Goal: Transaction & Acquisition: Download file/media

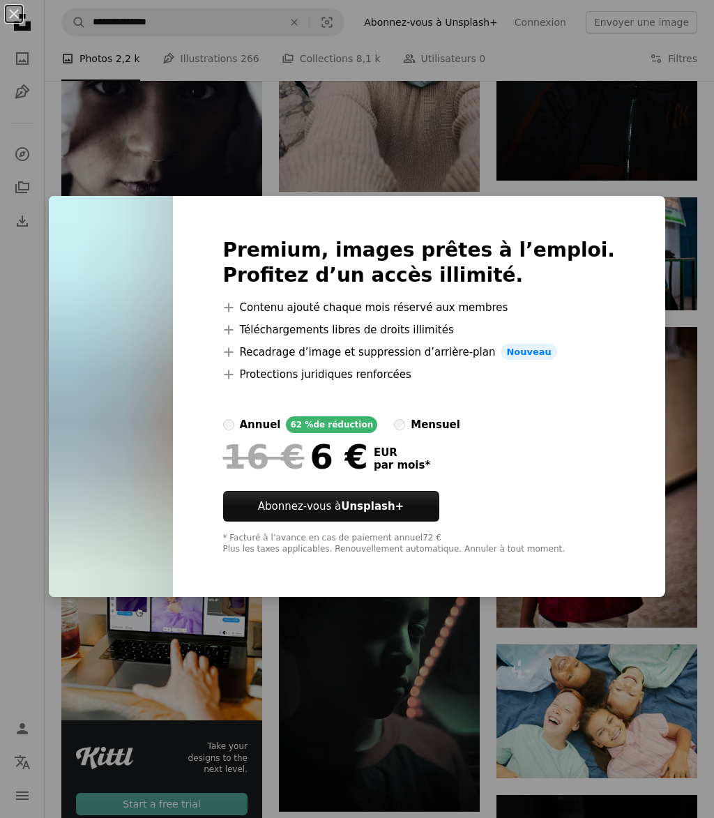
scroll to position [1712, 0]
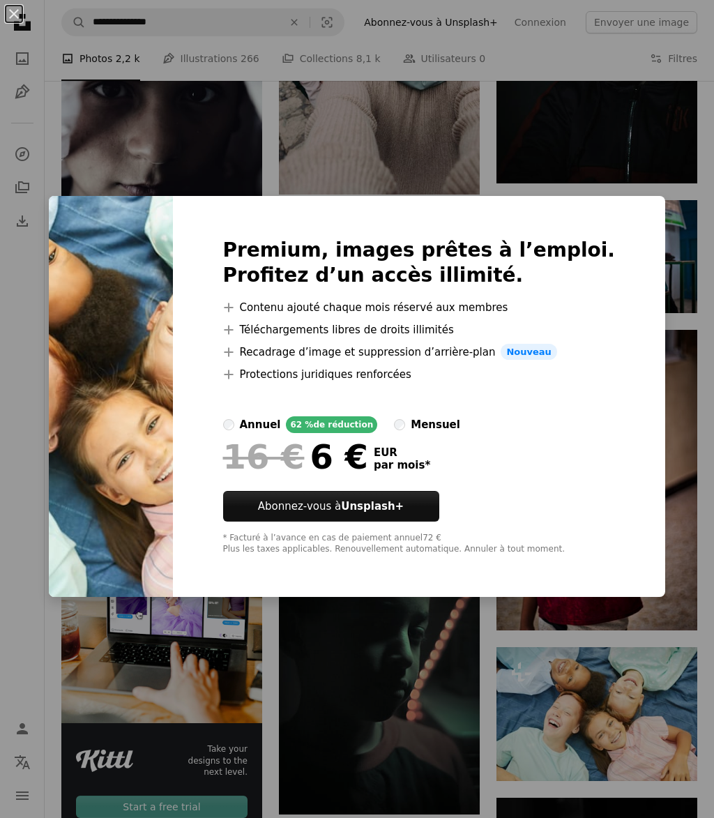
click at [1, 682] on div "An X shape Premium, images prêtes à l’emploi. Profitez d’un accès illimité. A p…" at bounding box center [357, 409] width 714 height 818
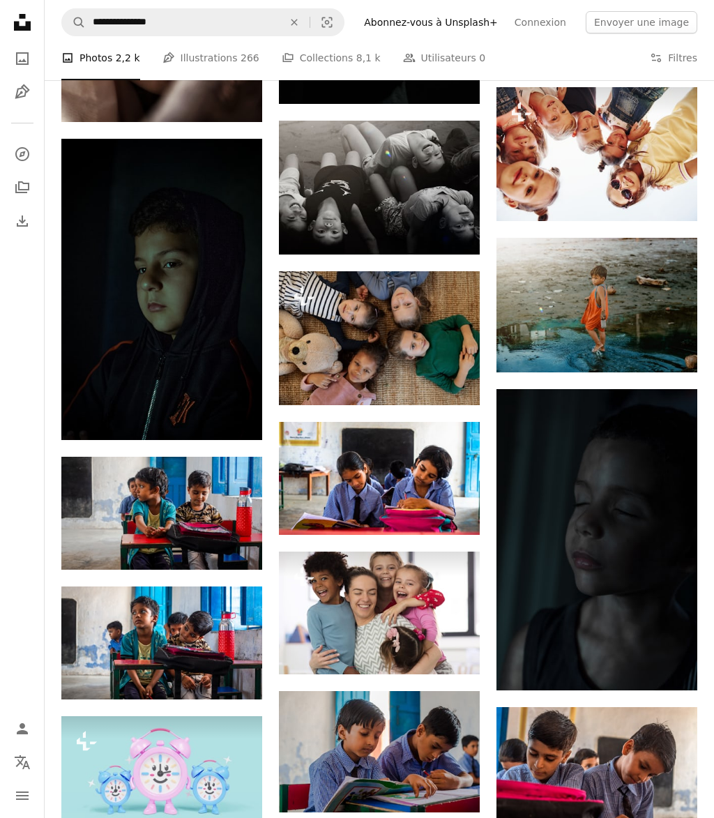
scroll to position [2742, 0]
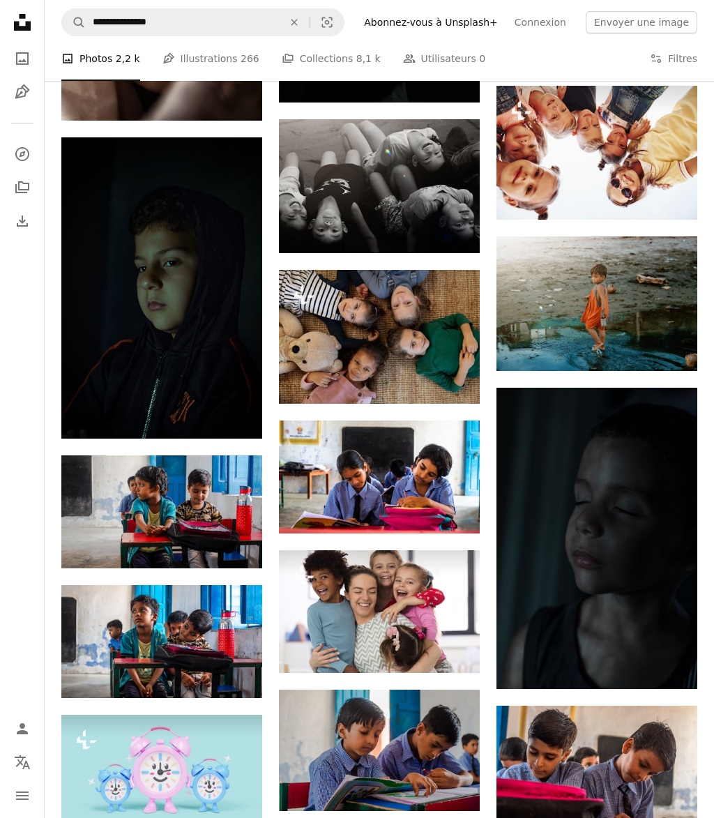
click at [425, 651] on button "A lock Télécharger" at bounding box center [423, 648] width 86 height 22
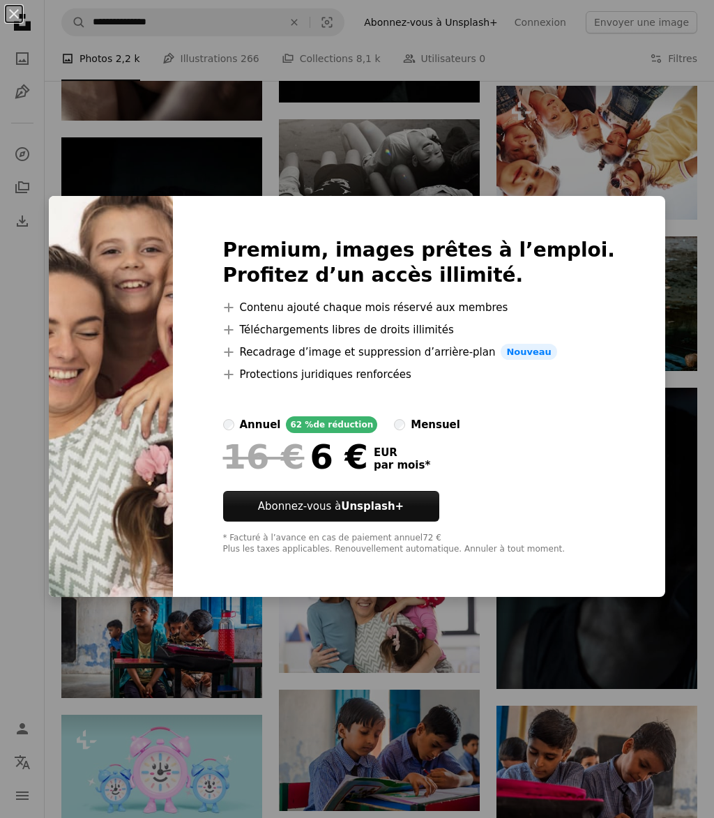
click at [708, 439] on div "An X shape Premium, images prêtes à l’emploi. Profitez d’un accès illimité. A p…" at bounding box center [357, 409] width 714 height 818
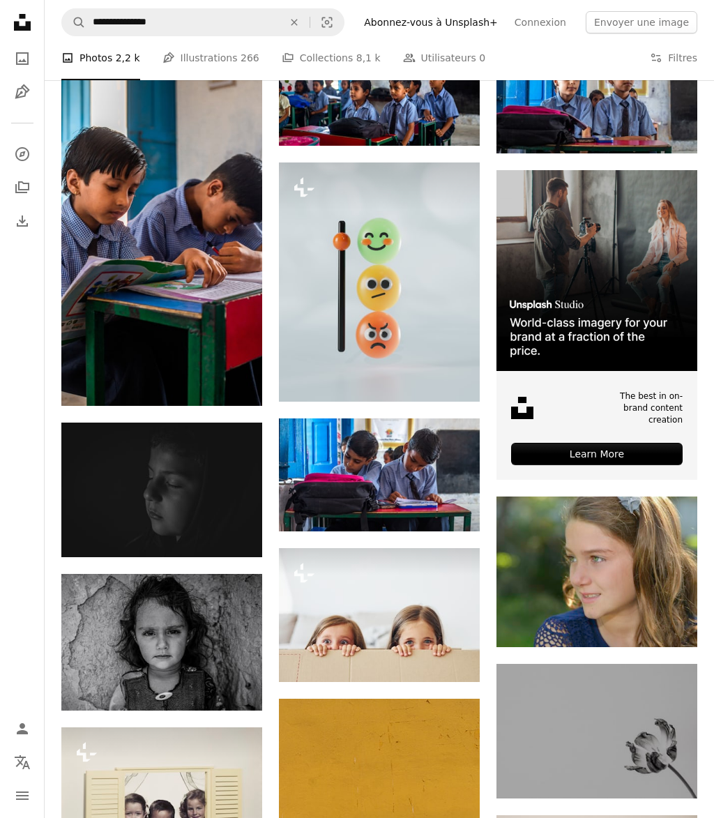
scroll to position [3539, 0]
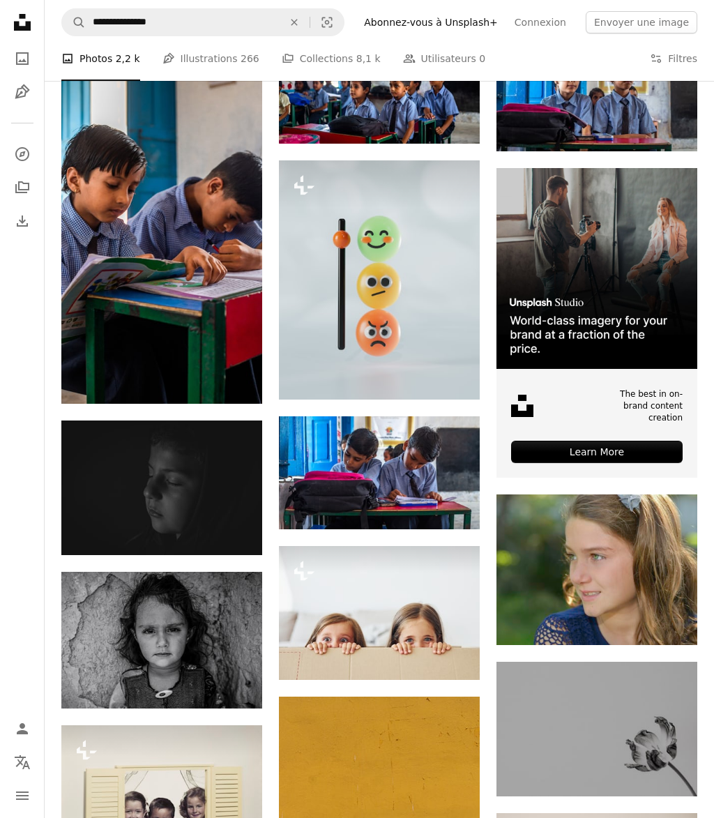
click at [229, 688] on icon "Arrow pointing down" at bounding box center [234, 682] width 11 height 17
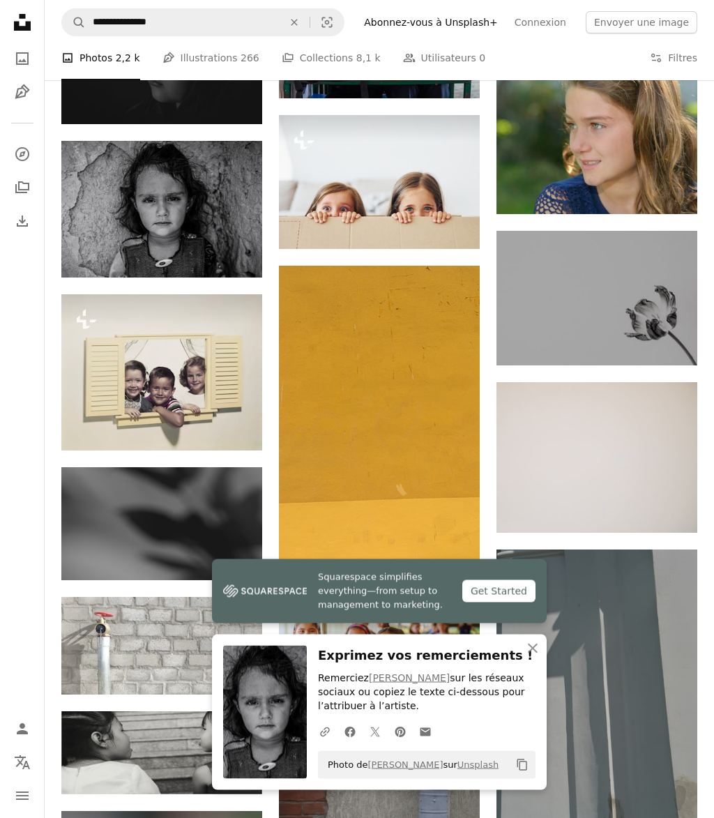
scroll to position [4064, 0]
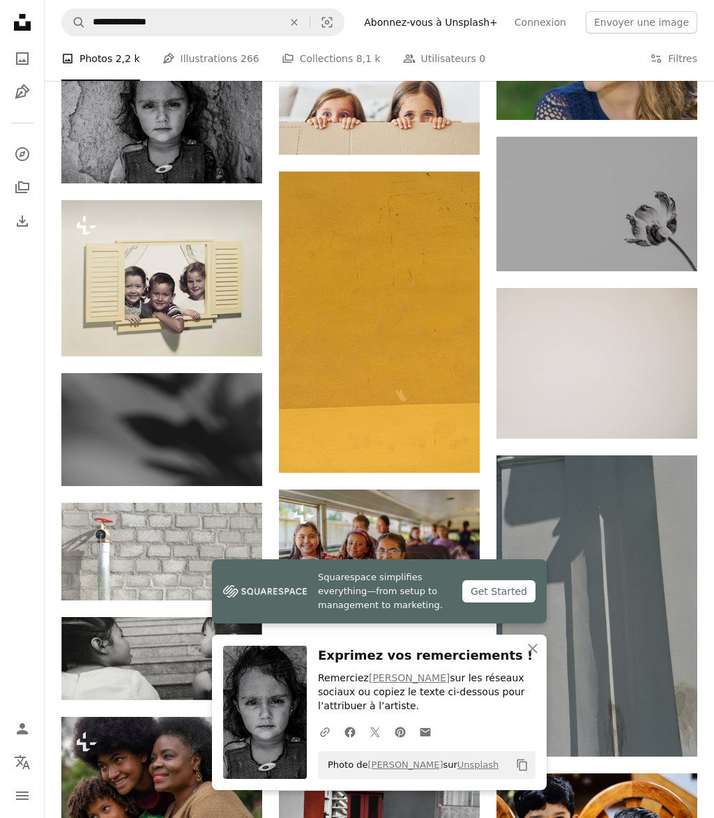
click at [533, 657] on icon "An X shape" at bounding box center [533, 648] width 17 height 17
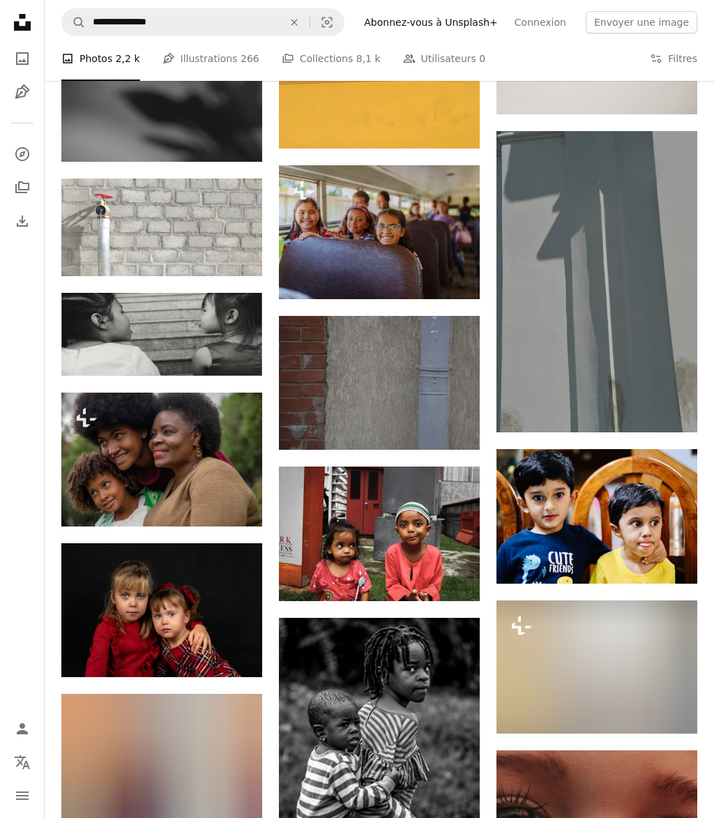
scroll to position [4390, 0]
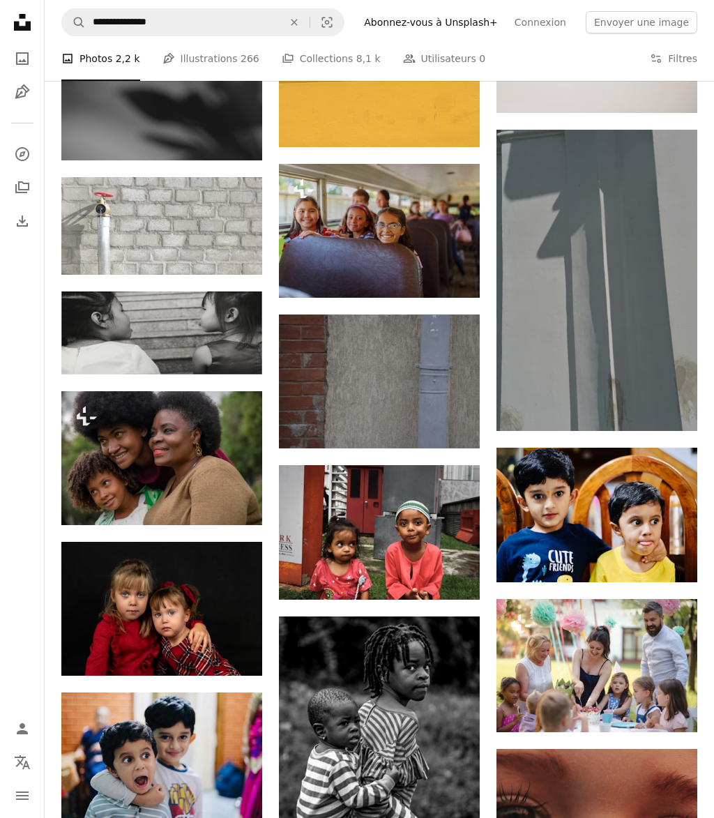
click at [236, 656] on icon "Arrow pointing down" at bounding box center [234, 650] width 11 height 17
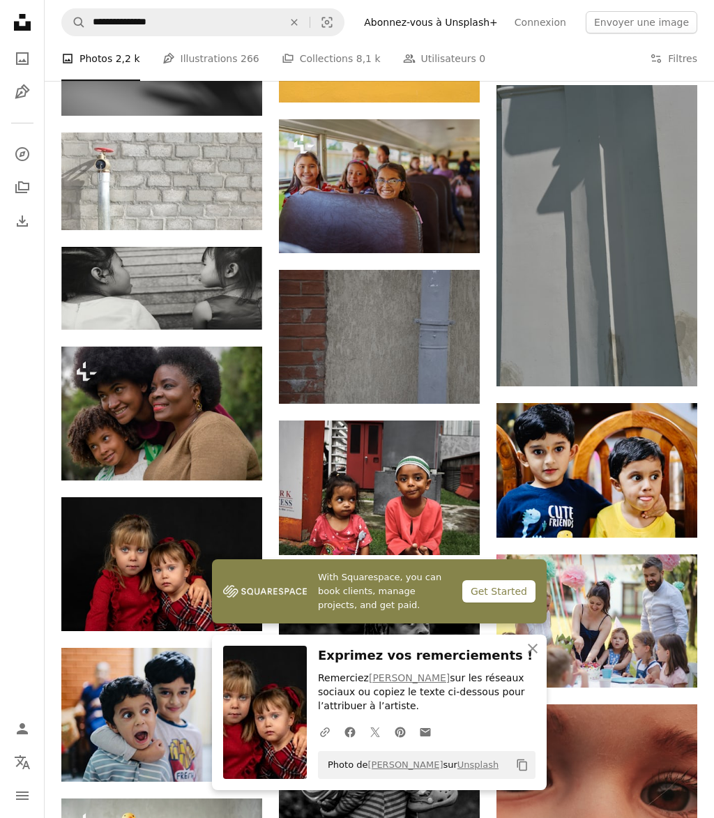
click at [527, 657] on icon "An X shape" at bounding box center [533, 648] width 17 height 17
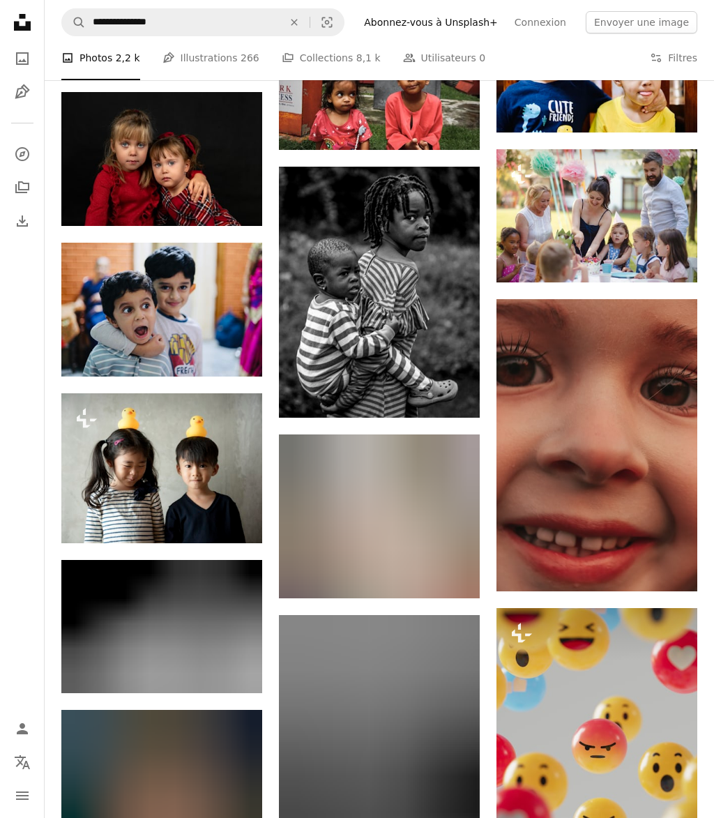
scroll to position [4840, 0]
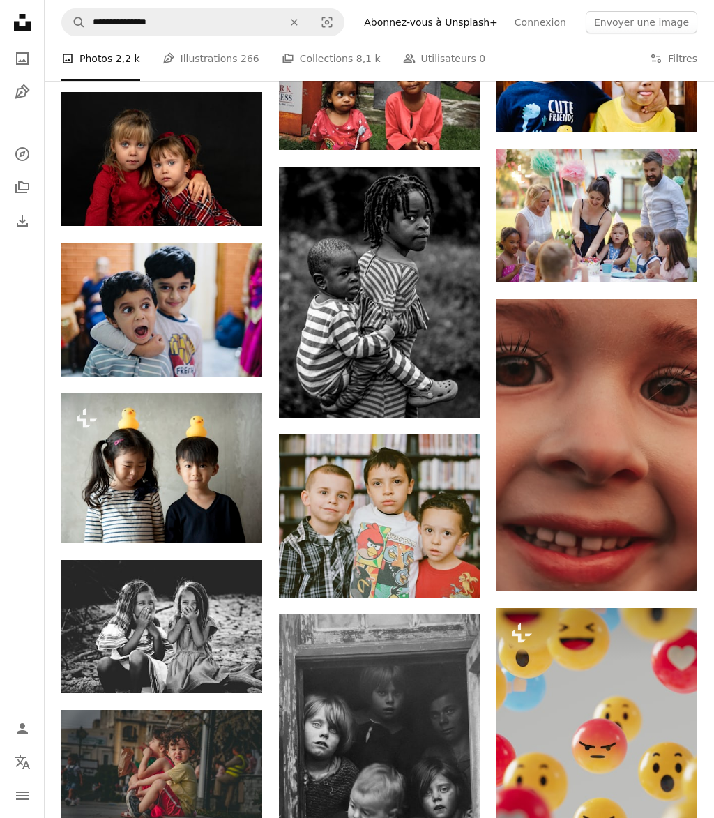
click at [228, 670] on link "Arrow pointing down" at bounding box center [234, 668] width 28 height 22
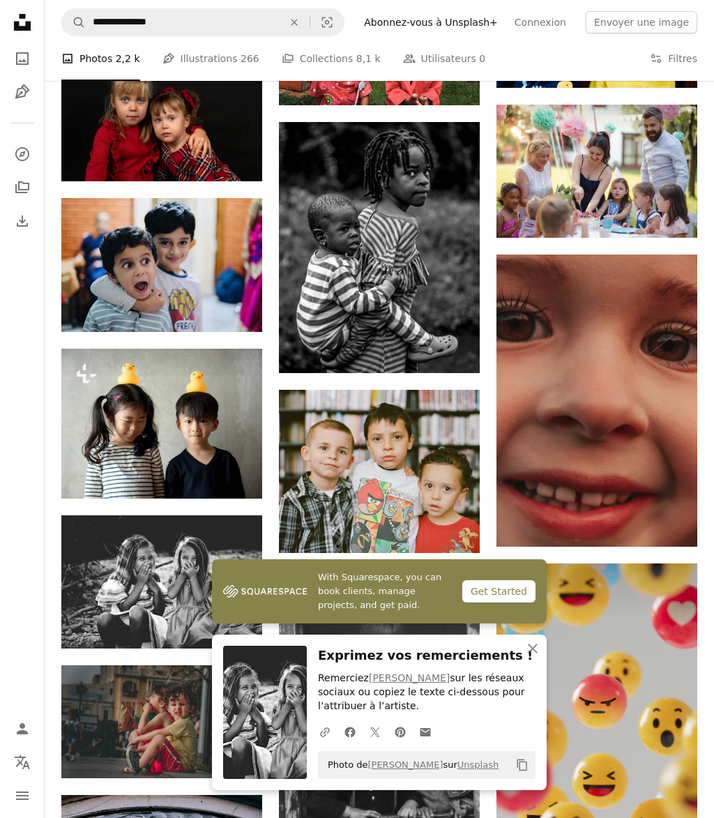
click at [20, 662] on nav "Unsplash logo Accueil Unsplash A photo Pen Tool A compass A stack of folders Do…" at bounding box center [22, 409] width 45 height 818
click at [523, 663] on button "An X shape Fermer" at bounding box center [533, 649] width 28 height 28
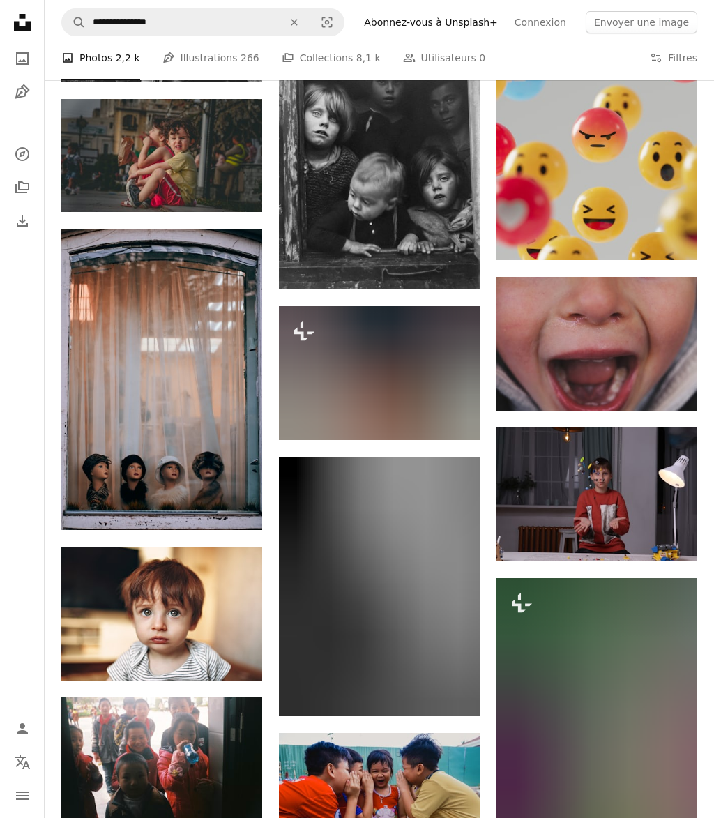
scroll to position [5451, 0]
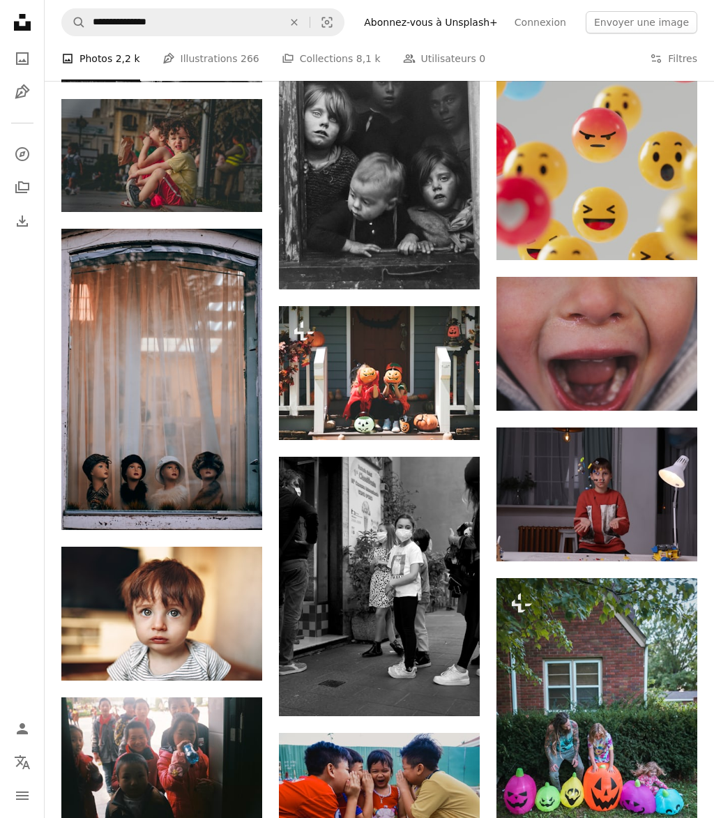
click at [231, 658] on icon "Arrow pointing down" at bounding box center [234, 655] width 11 height 17
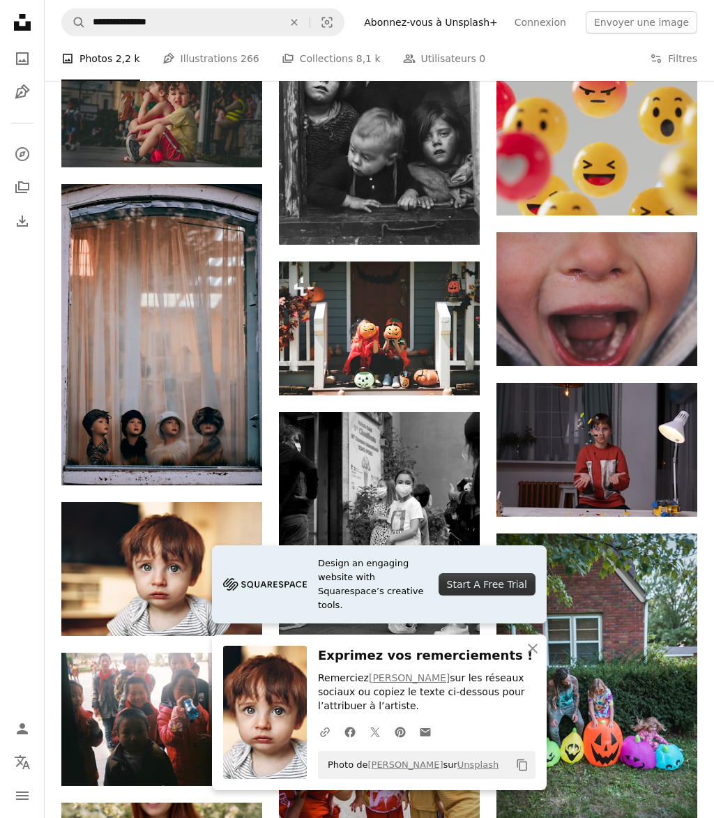
click at [534, 654] on icon "button" at bounding box center [533, 649] width 10 height 10
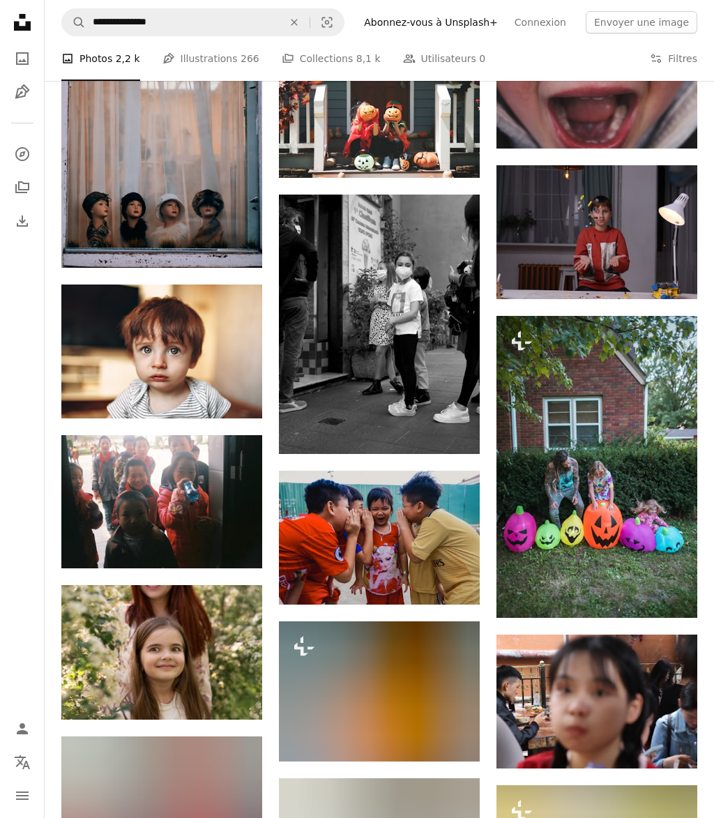
scroll to position [5719, 0]
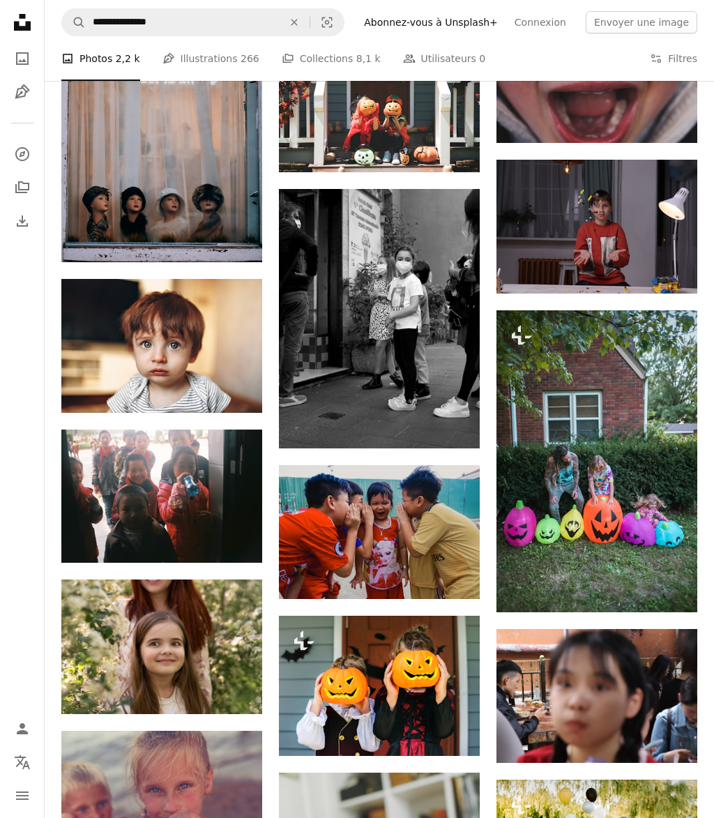
click at [233, 694] on icon "Arrow pointing down" at bounding box center [234, 688] width 11 height 17
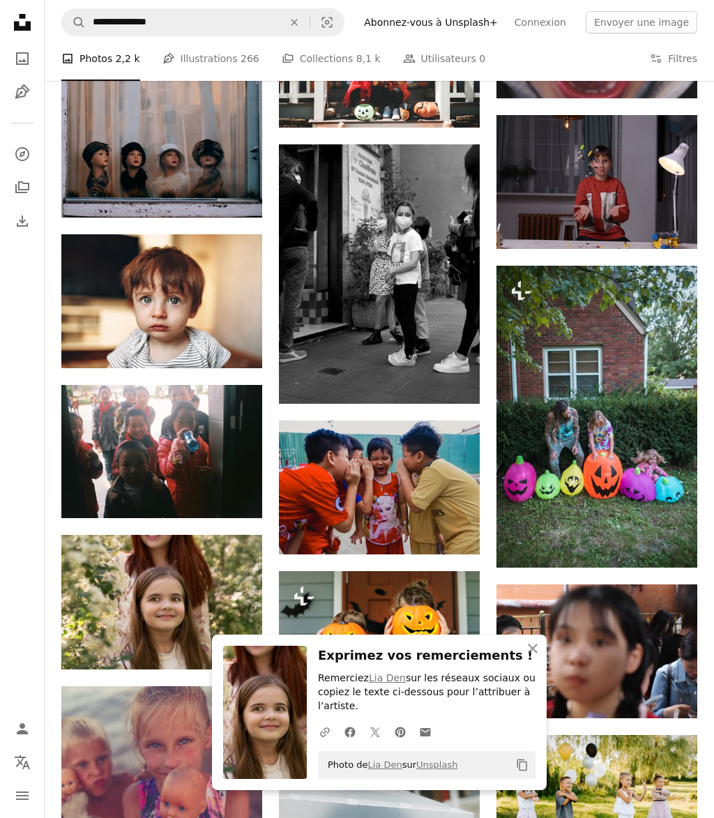
click at [535, 657] on icon "An X shape" at bounding box center [533, 648] width 17 height 17
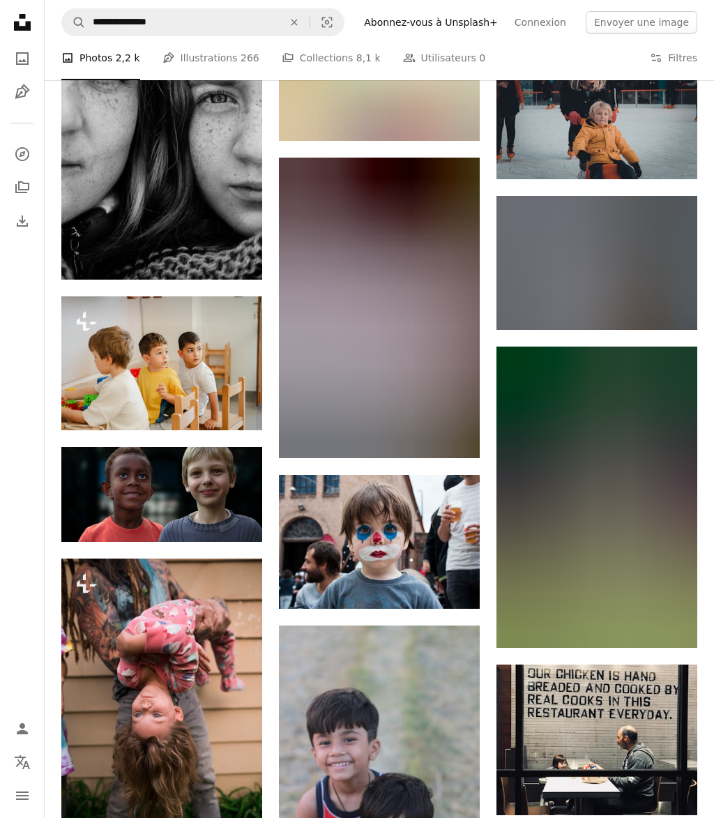
scroll to position [6834, 0]
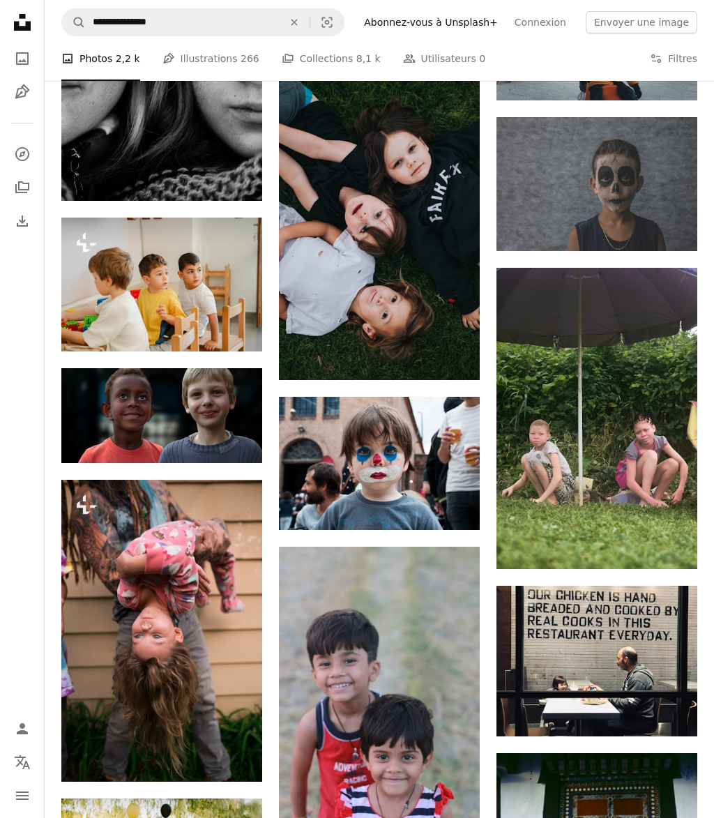
click at [451, 814] on icon "Arrow pointing down" at bounding box center [451, 822] width 11 height 17
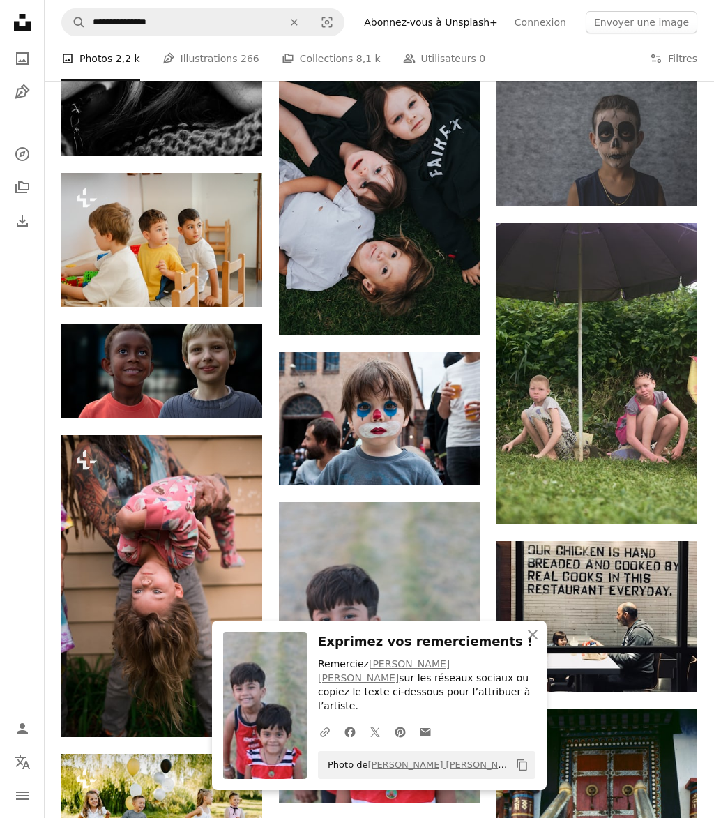
click at [536, 643] on icon "An X shape" at bounding box center [533, 634] width 17 height 17
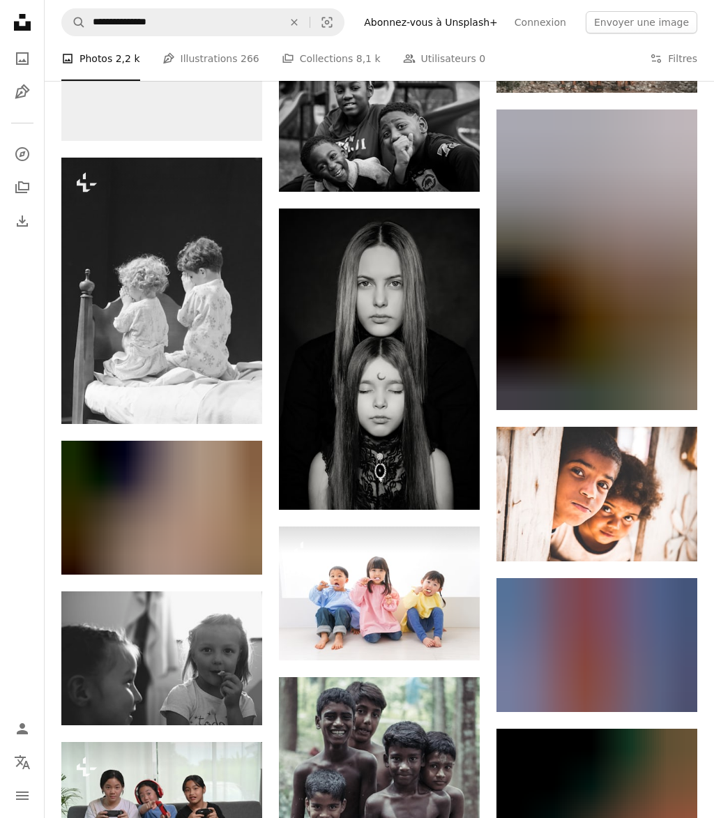
scroll to position [8559, 0]
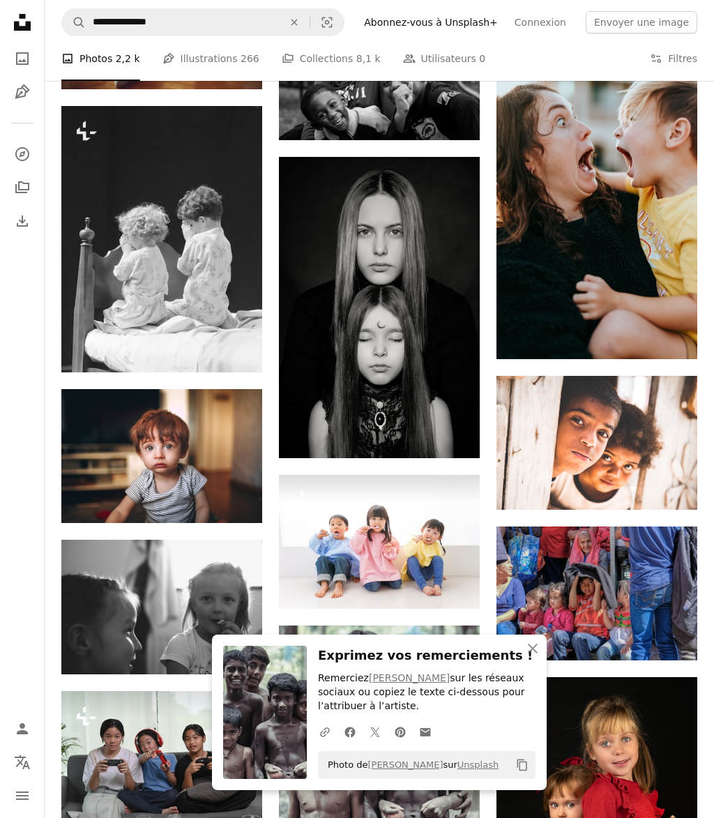
click at [537, 657] on icon "An X shape" at bounding box center [533, 648] width 17 height 17
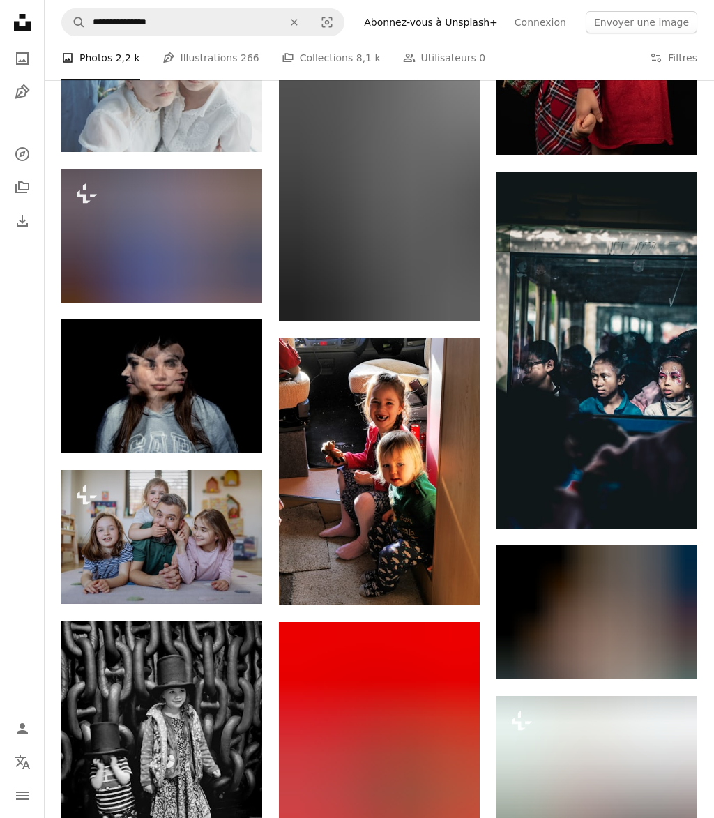
scroll to position [9427, 0]
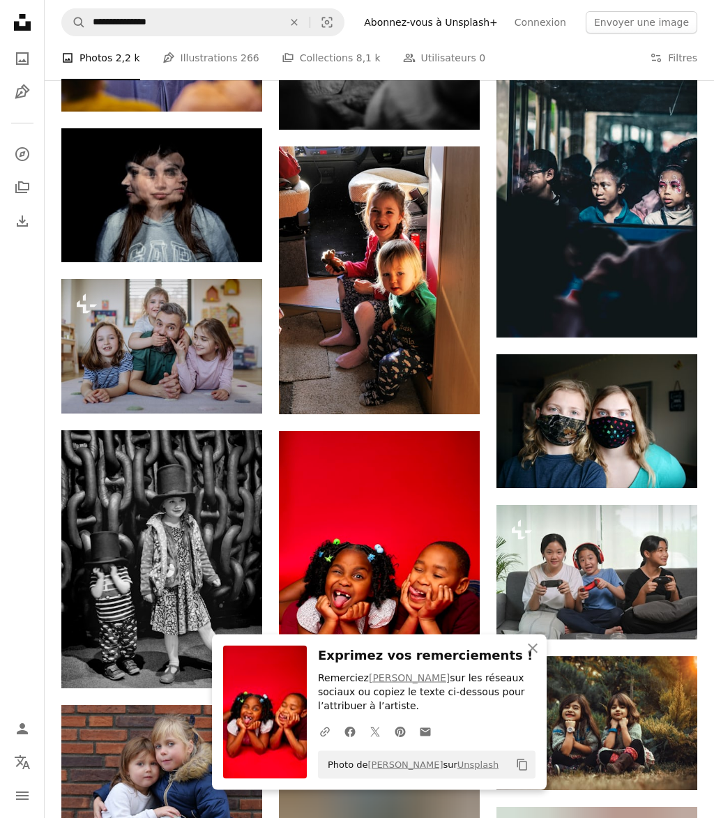
scroll to position [9620, 0]
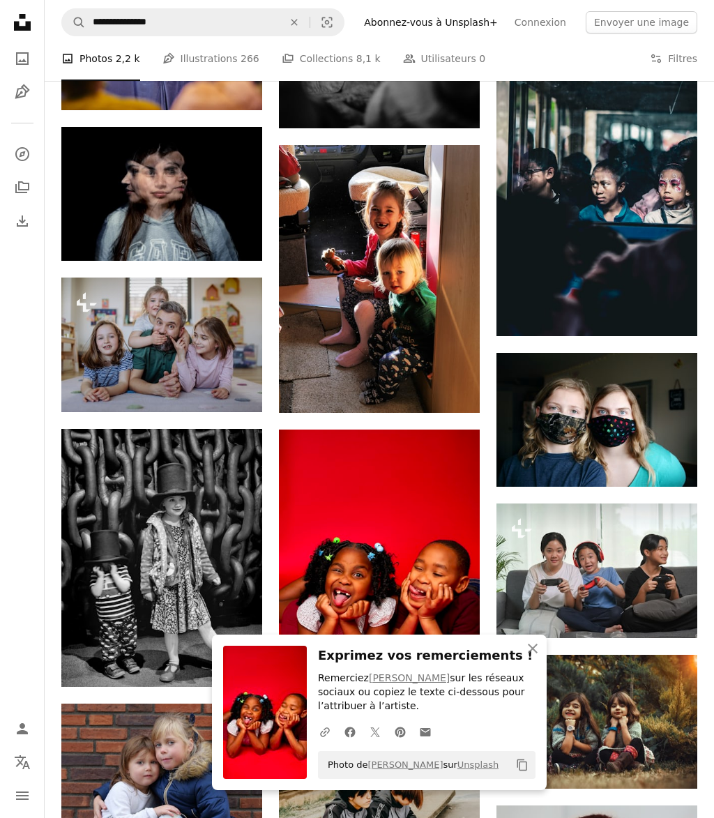
click at [536, 654] on icon "button" at bounding box center [533, 649] width 10 height 10
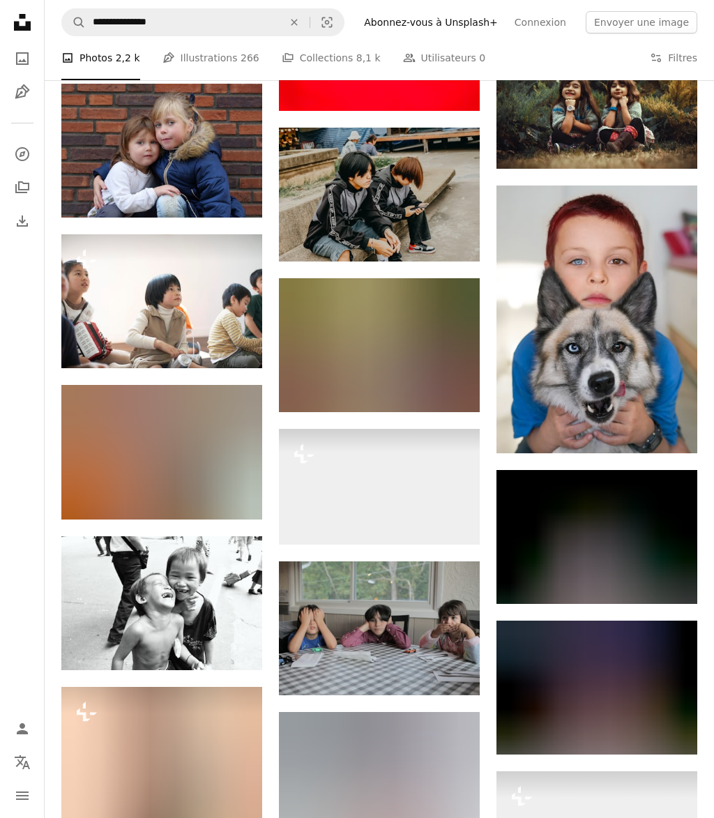
scroll to position [10308, 0]
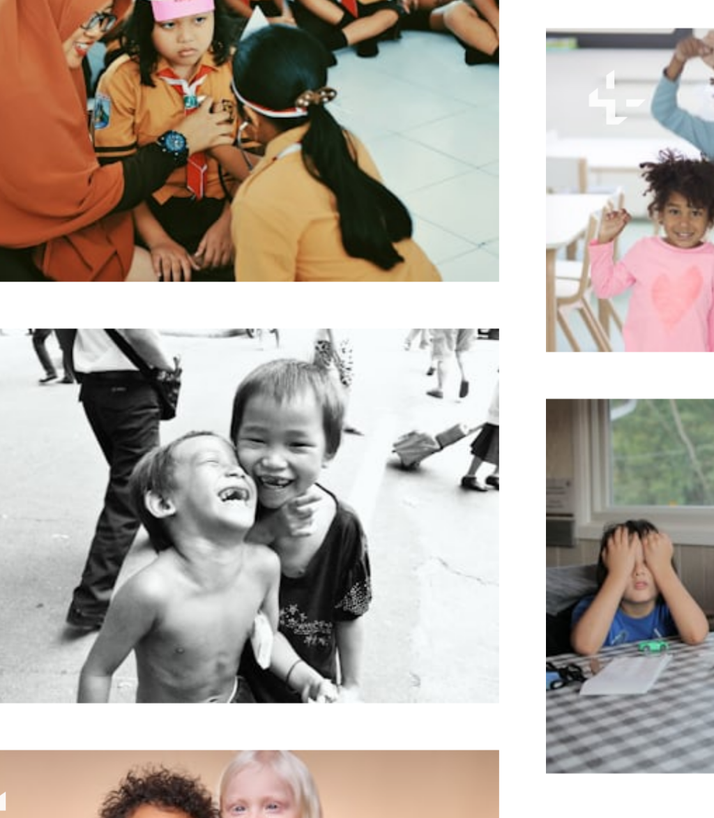
click at [229, 568] on icon "Arrow pointing down" at bounding box center [234, 576] width 11 height 17
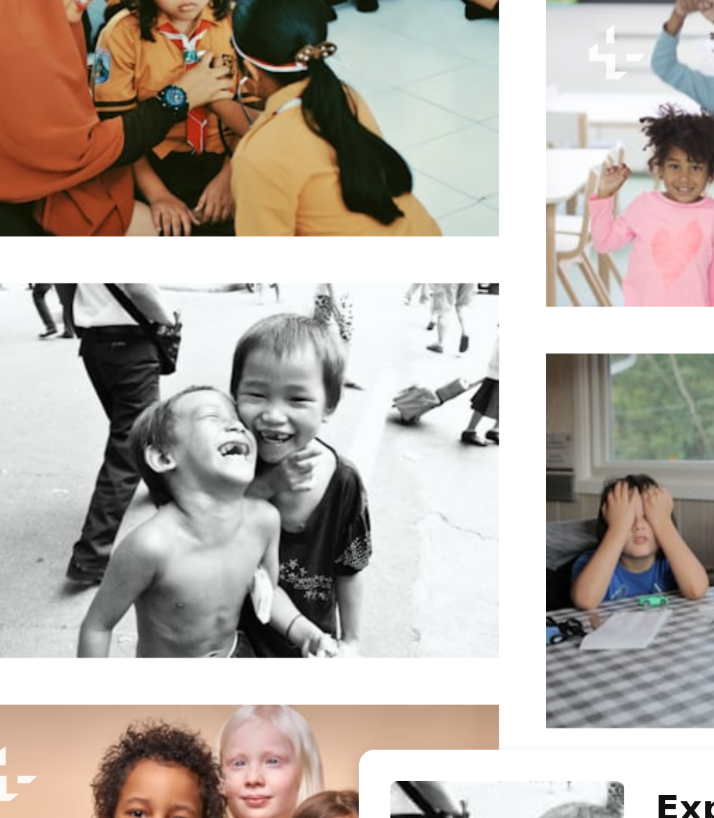
scroll to position [10354, 0]
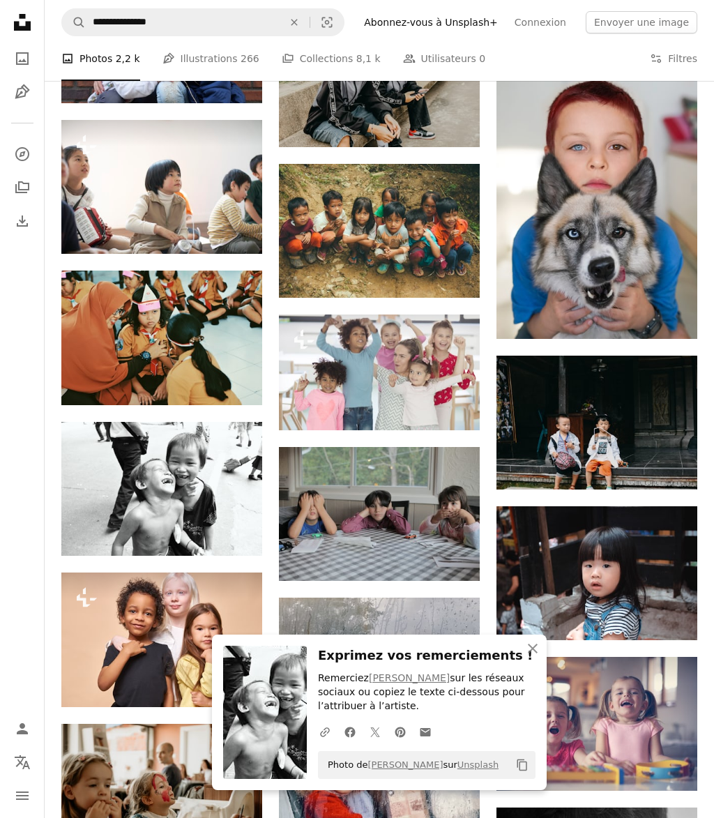
click at [543, 663] on button "An X shape Fermer" at bounding box center [533, 649] width 28 height 28
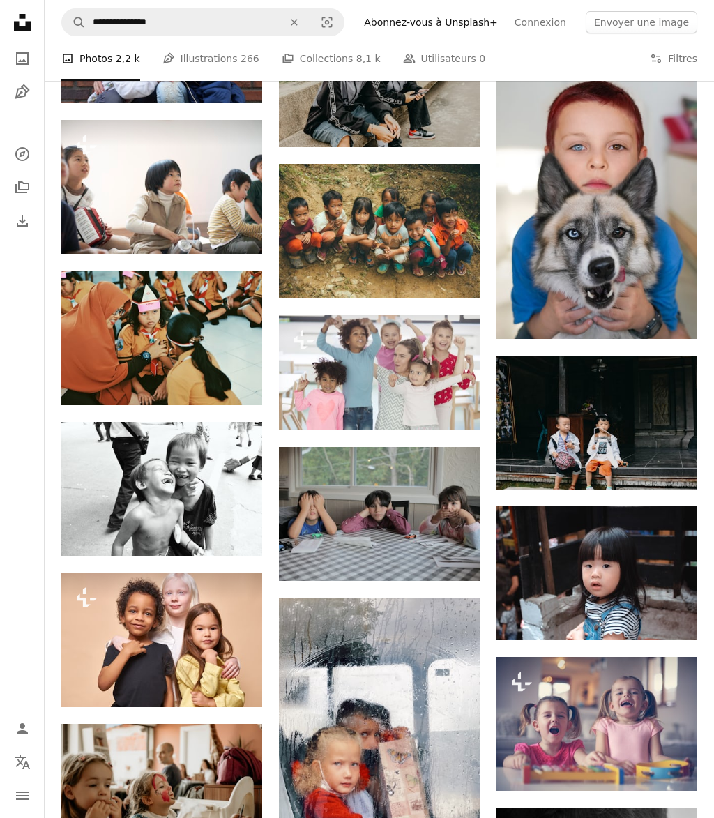
click at [617, 587] on img at bounding box center [597, 573] width 201 height 134
click at [679, 626] on link "Arrow pointing down" at bounding box center [670, 615] width 28 height 22
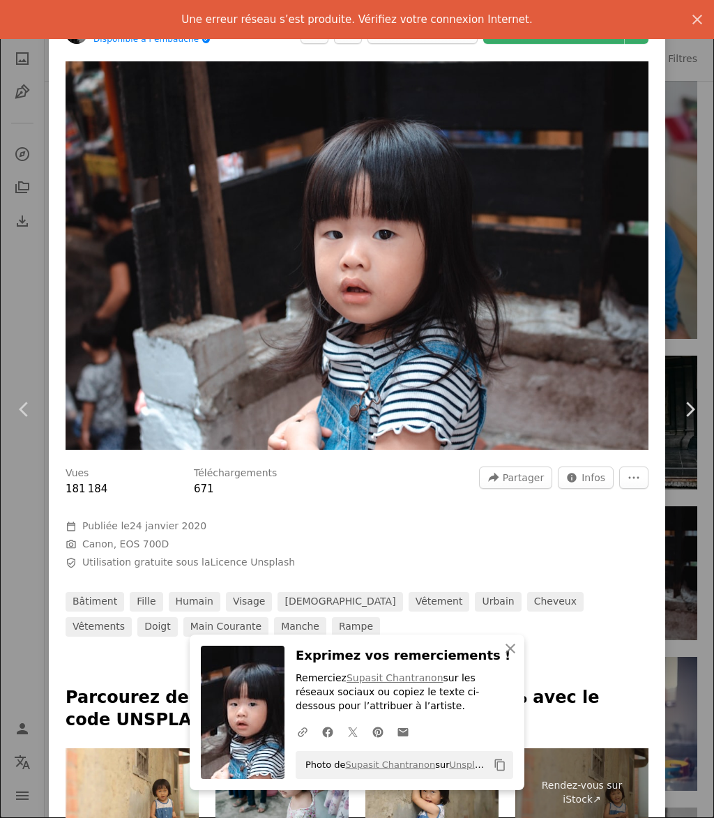
click at [508, 663] on button "An X shape Fermer" at bounding box center [511, 649] width 28 height 28
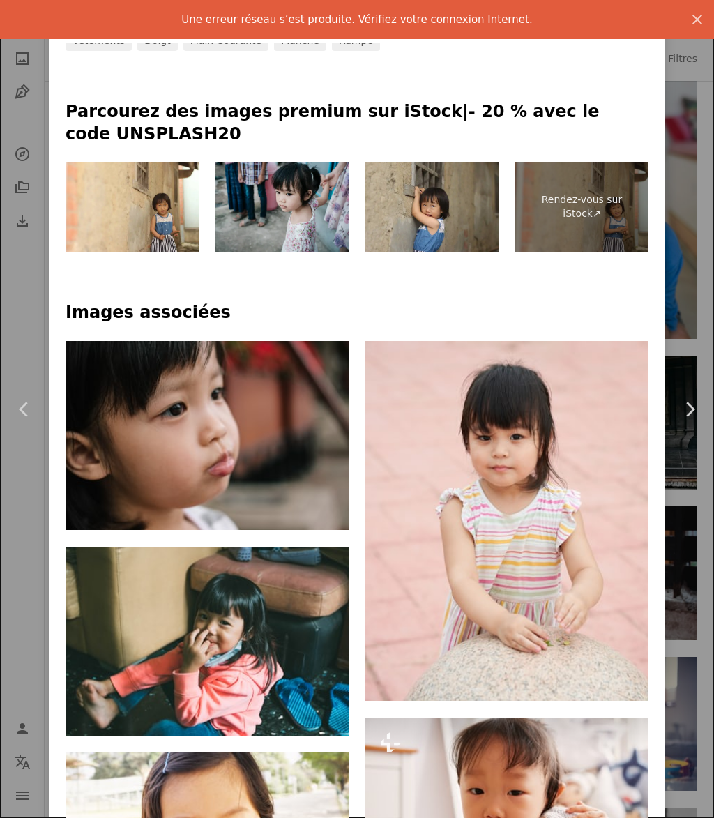
scroll to position [585, 0]
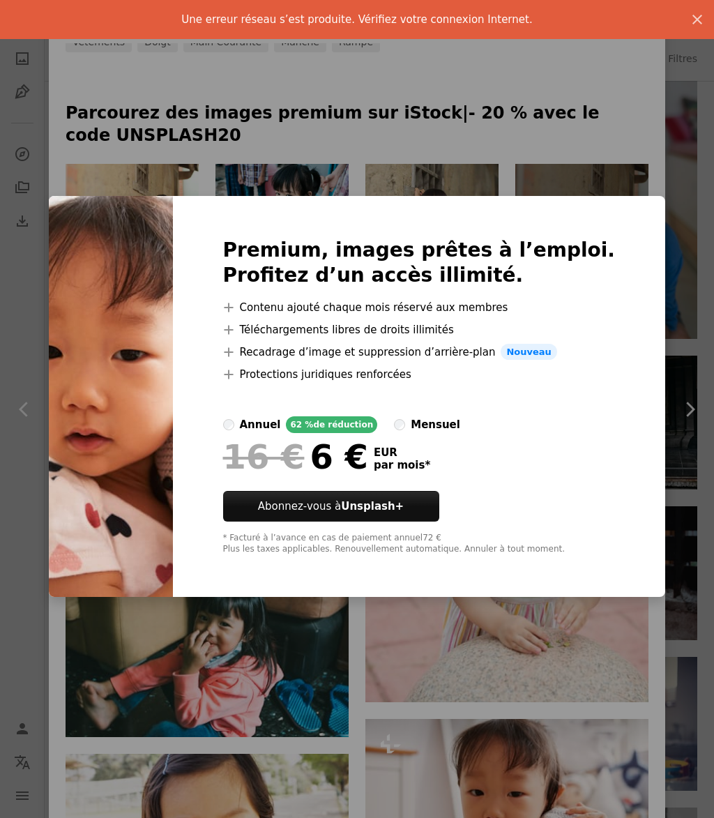
click at [702, 257] on div "An X shape Premium, images prêtes à l’emploi. Profitez d’un accès illimité. A p…" at bounding box center [357, 409] width 714 height 818
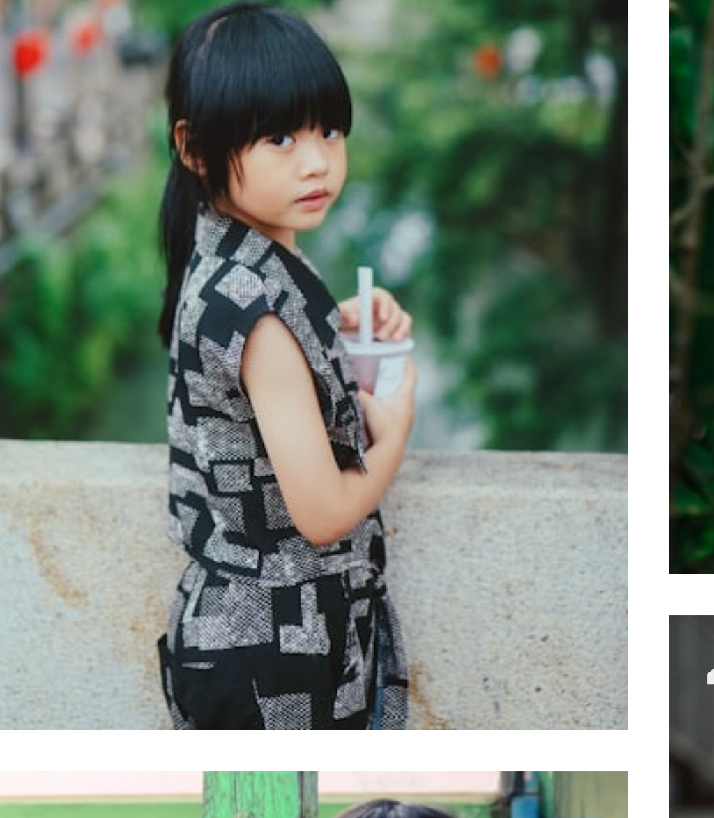
scroll to position [10335, 0]
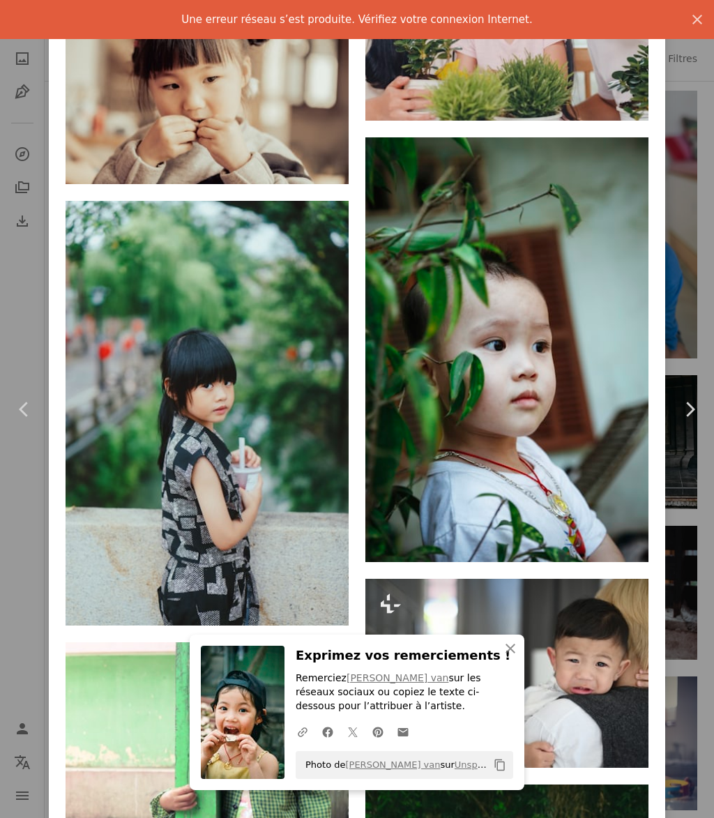
click at [516, 657] on icon "An X shape" at bounding box center [510, 648] width 17 height 17
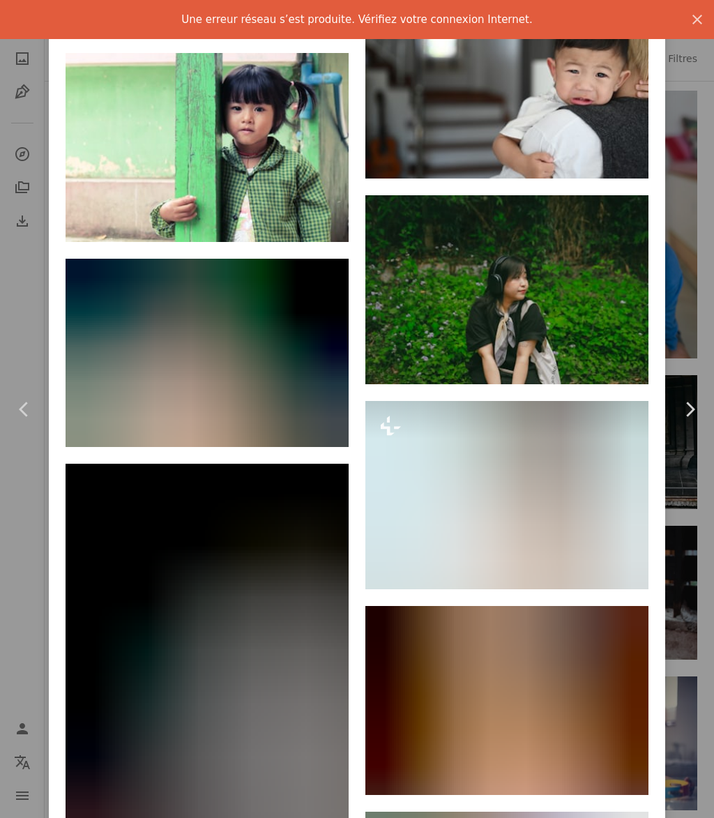
scroll to position [2580, 0]
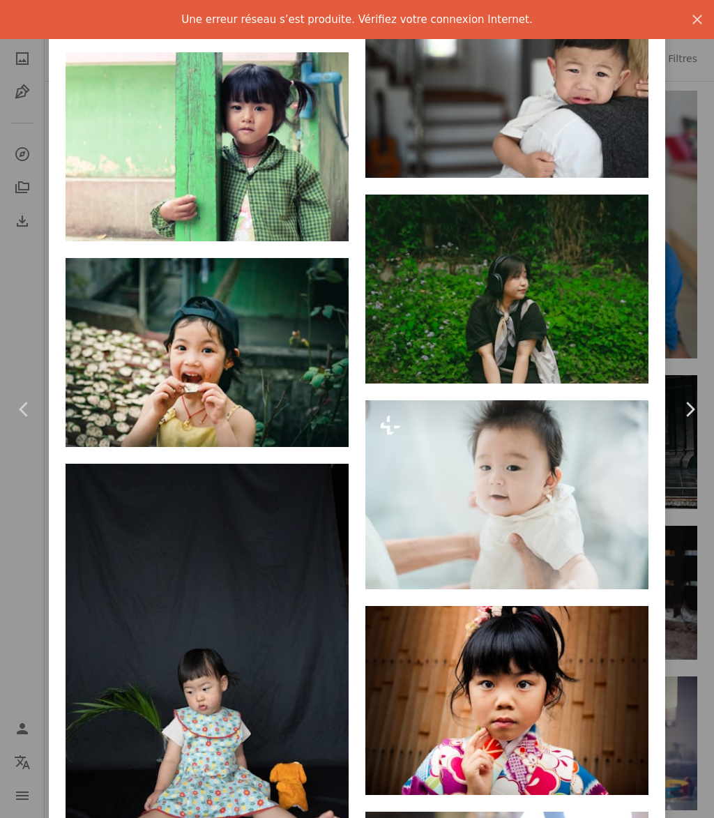
click at [698, 20] on icon "button" at bounding box center [698, 20] width 10 height 10
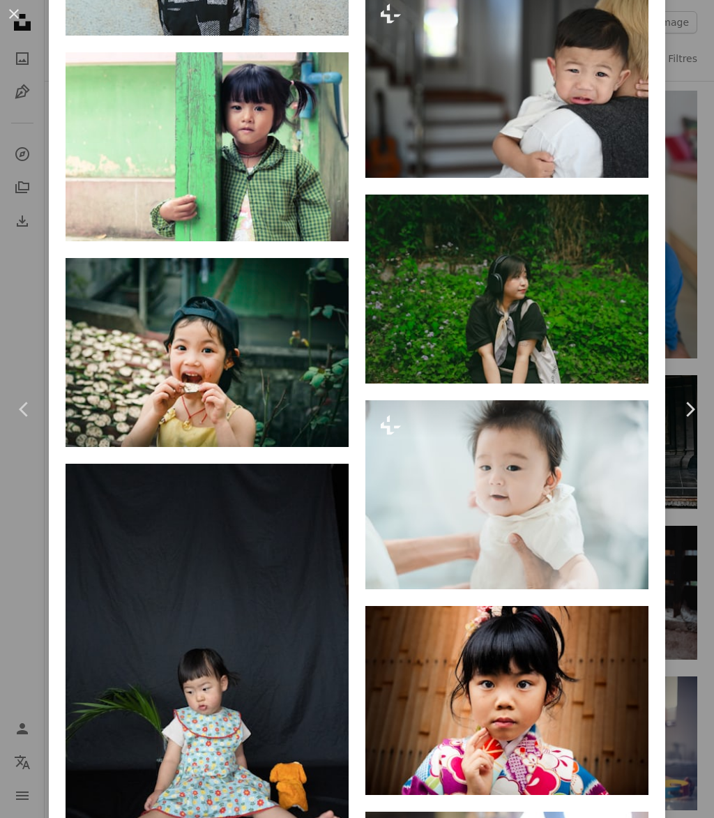
click at [622, 761] on icon "Arrow pointing down" at bounding box center [620, 769] width 11 height 17
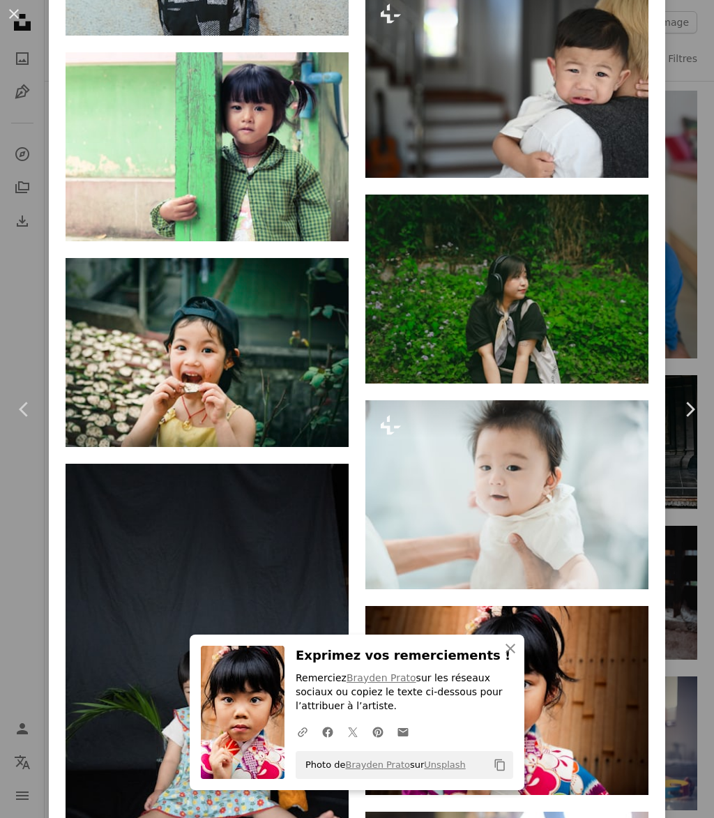
click at [516, 663] on button "An X shape Fermer" at bounding box center [511, 649] width 28 height 28
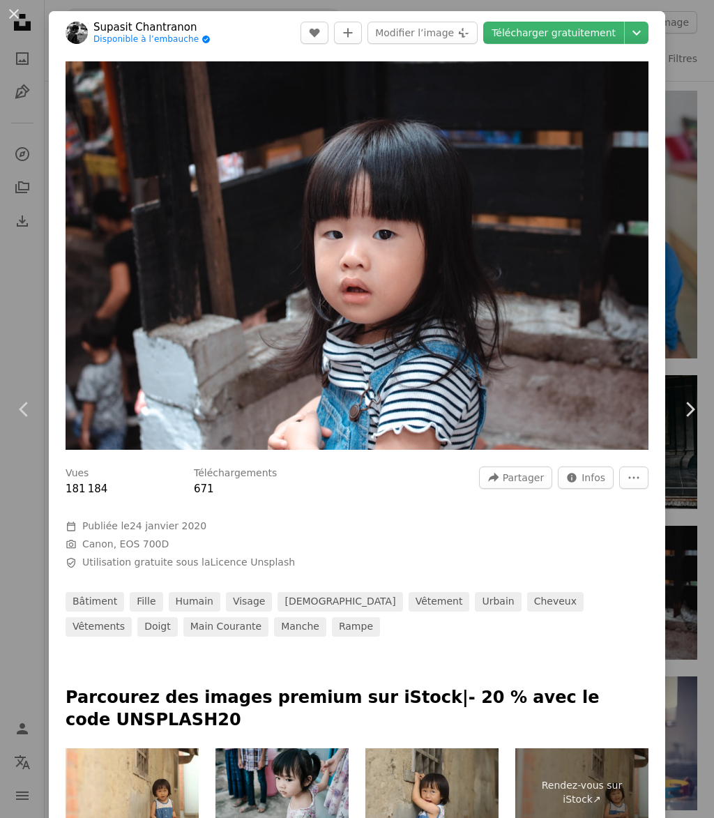
scroll to position [0, 0]
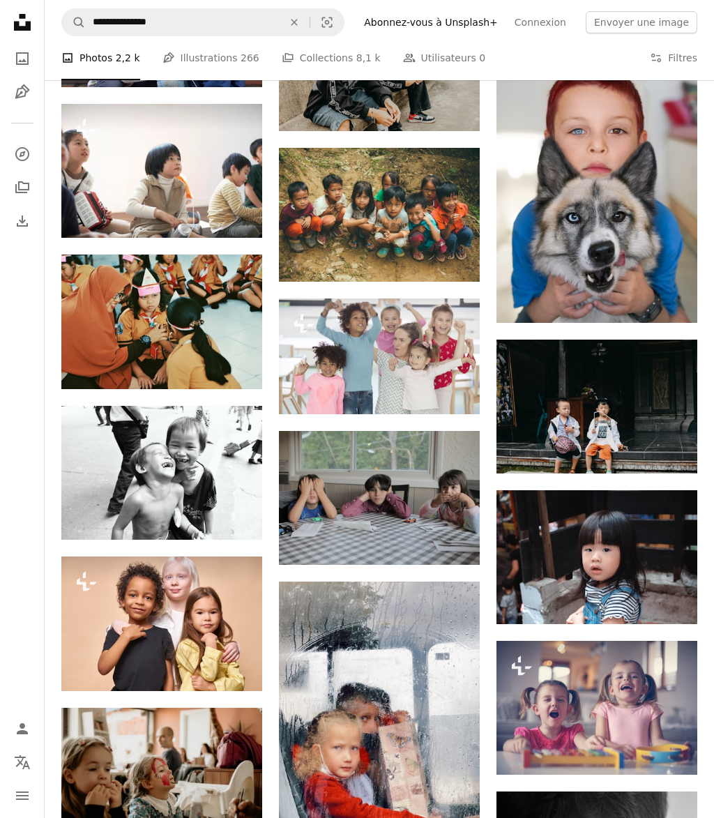
scroll to position [10379, 0]
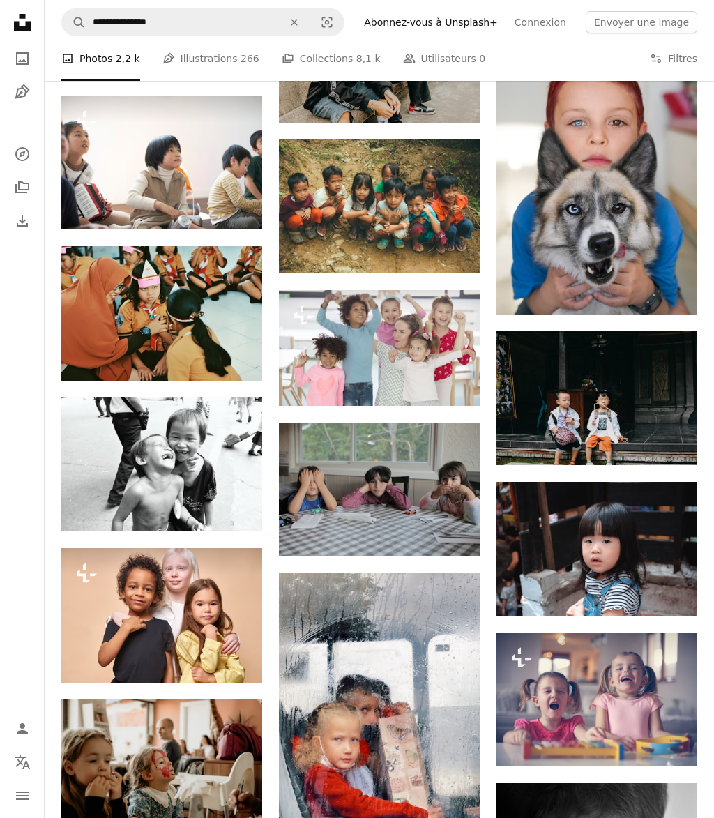
click at [197, 661] on button "A lock Télécharger" at bounding box center [206, 658] width 86 height 22
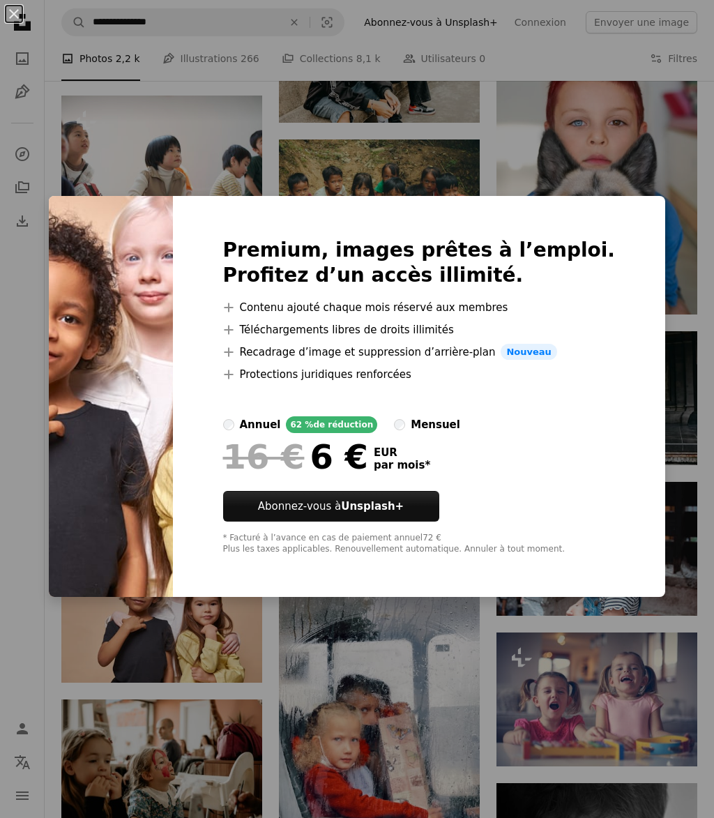
click at [711, 275] on div "An X shape Premium, images prêtes à l’emploi. Profitez d’un accès illimité. A p…" at bounding box center [357, 409] width 714 height 818
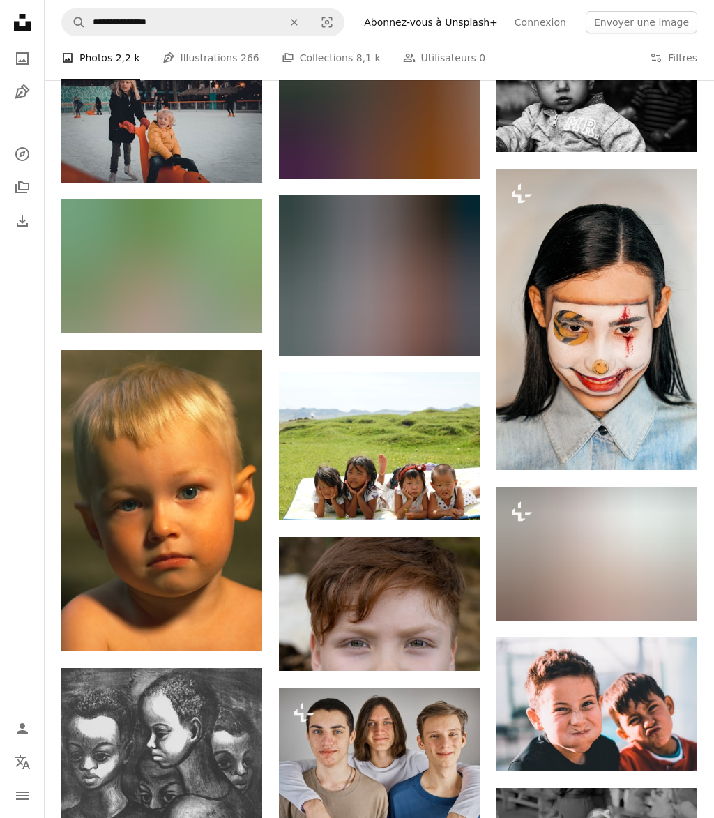
scroll to position [11918, 0]
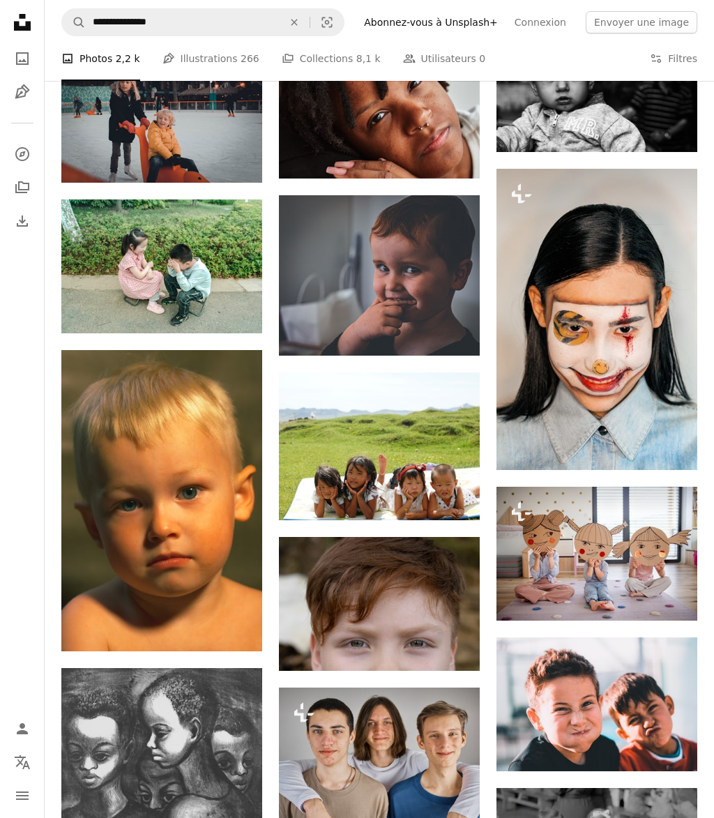
click at [235, 631] on icon "Télécharger" at bounding box center [234, 626] width 9 height 10
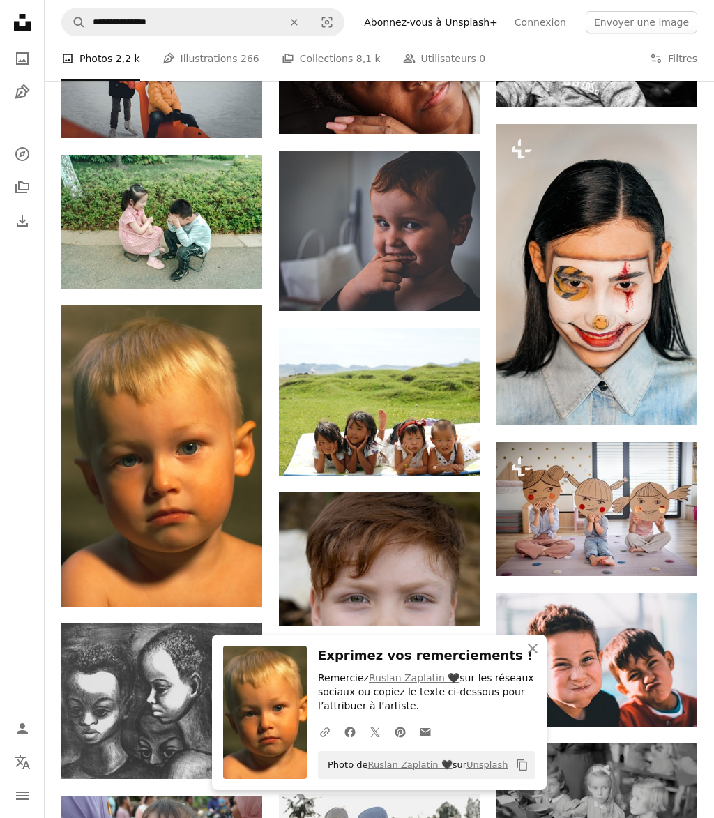
click at [533, 657] on icon "An X shape" at bounding box center [533, 648] width 17 height 17
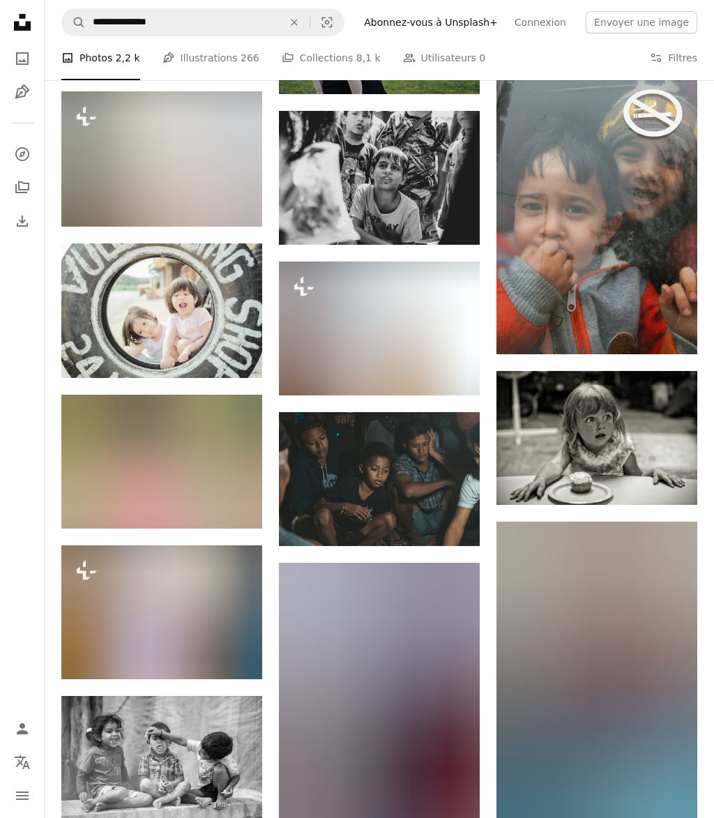
scroll to position [12800, 0]
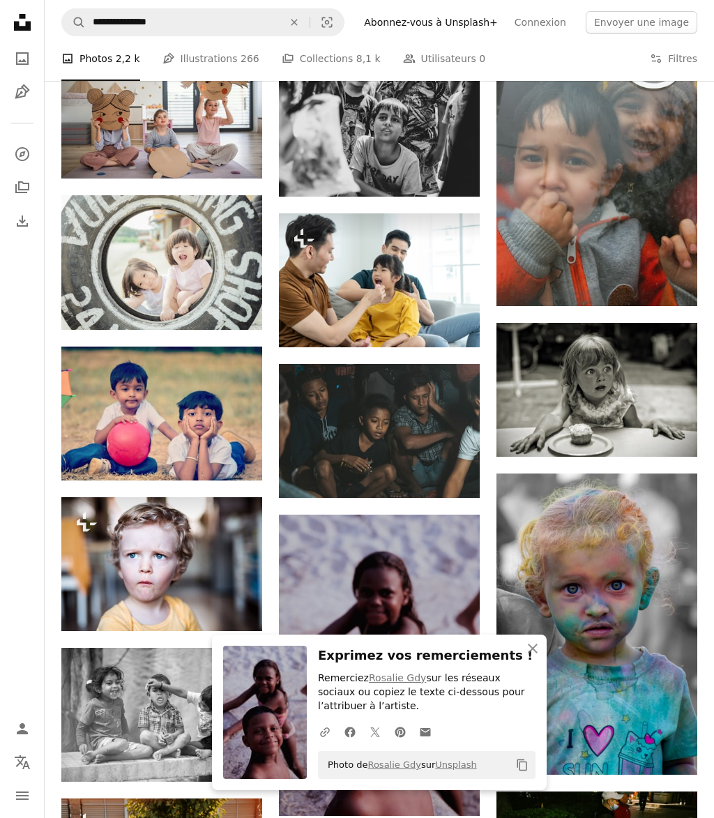
click at [539, 657] on icon "An X shape" at bounding box center [533, 648] width 17 height 17
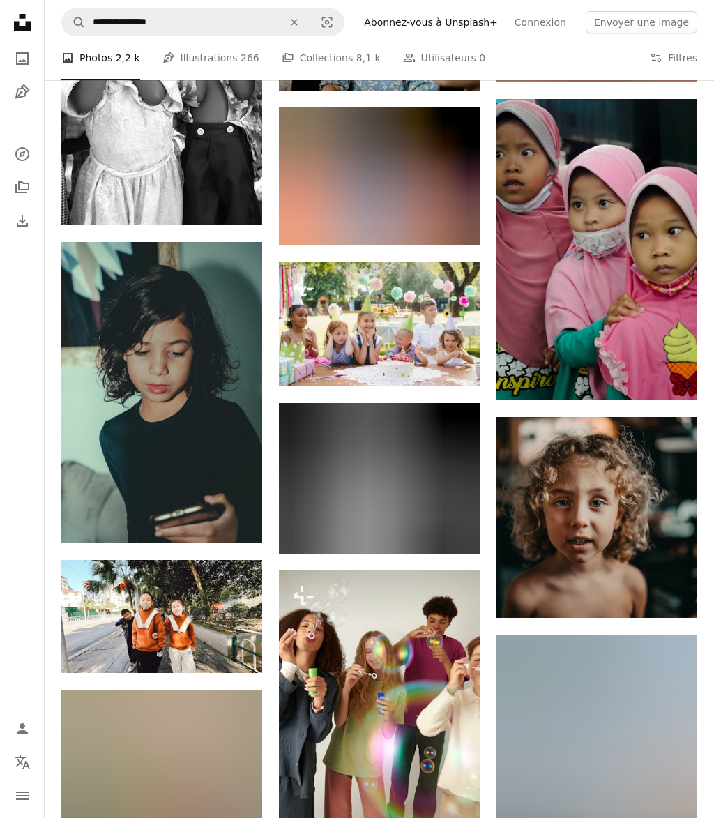
scroll to position [14003, 0]
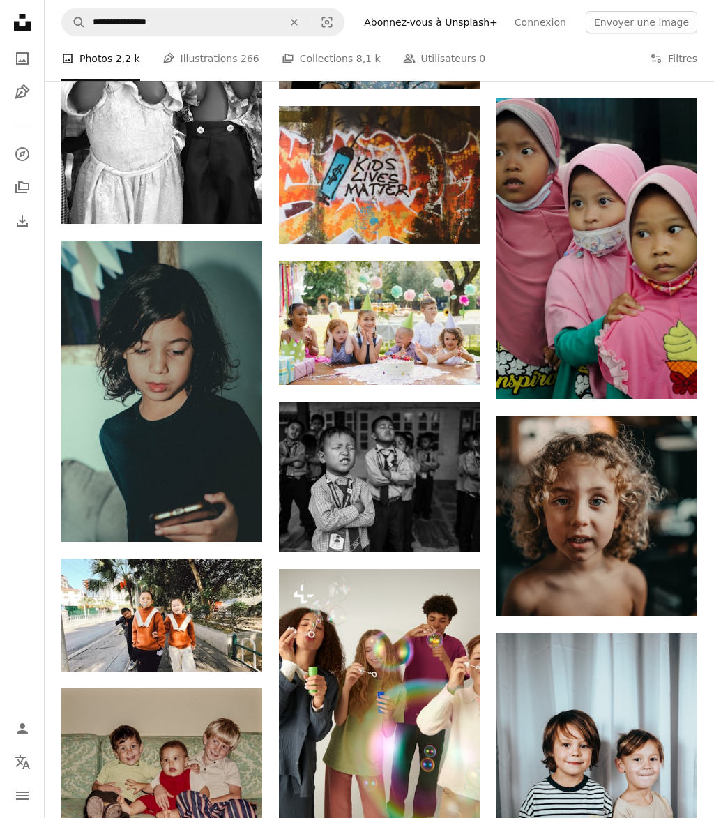
click at [675, 384] on link "Arrow pointing down" at bounding box center [670, 374] width 28 height 22
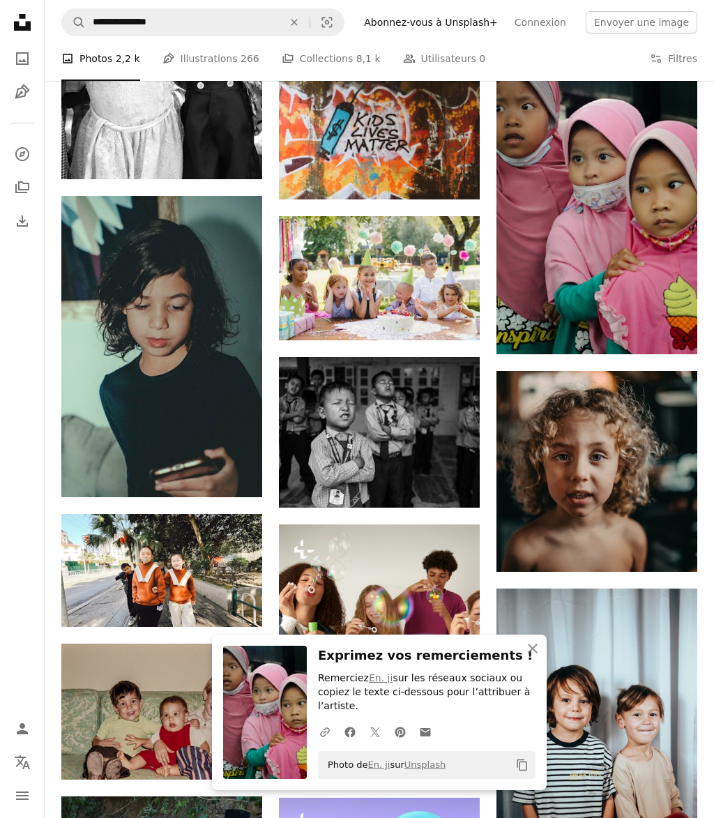
click at [545, 663] on button "An X shape Fermer" at bounding box center [533, 649] width 28 height 28
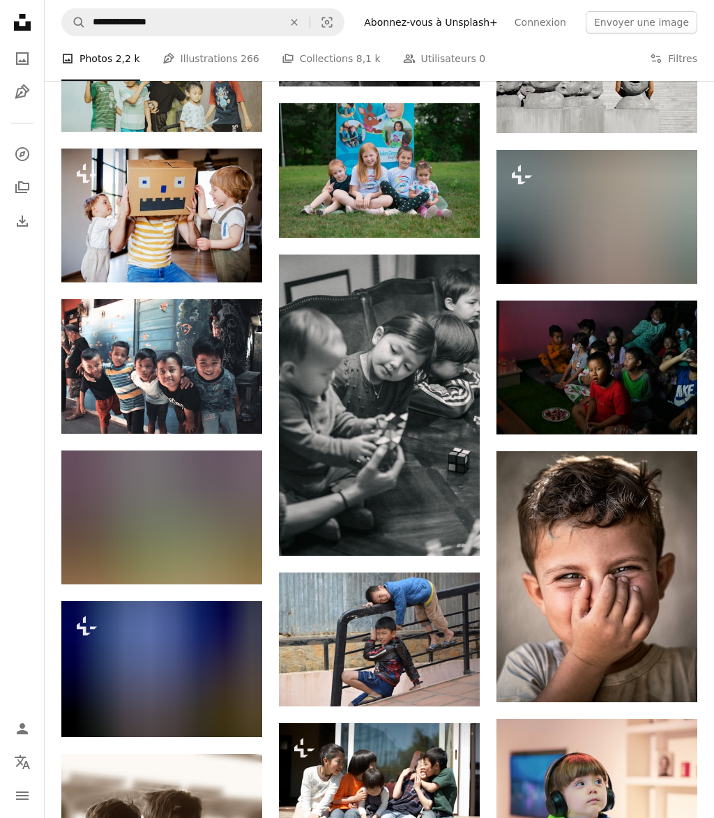
scroll to position [16151, 0]
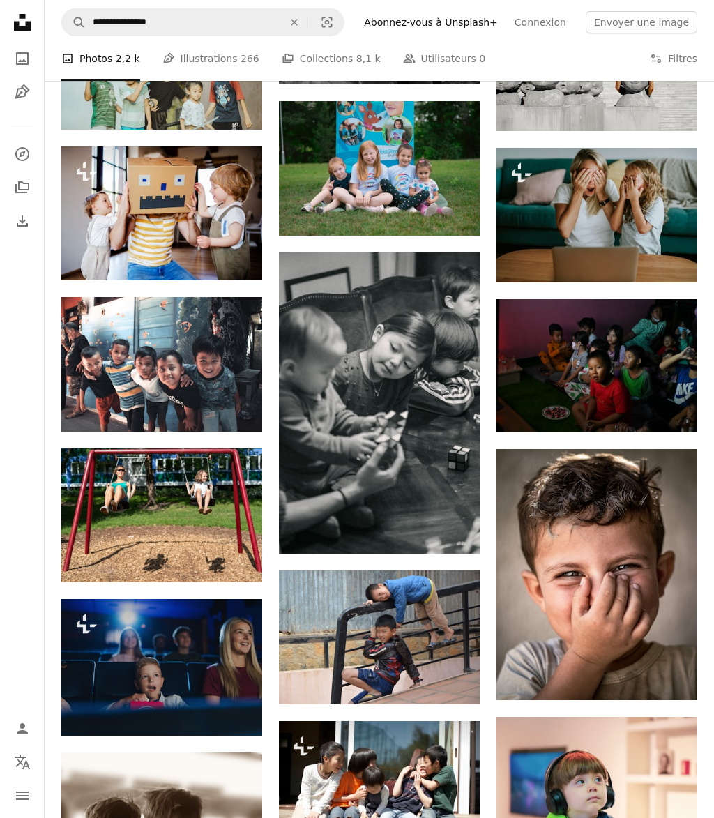
click at [680, 686] on link "Arrow pointing down" at bounding box center [670, 675] width 28 height 22
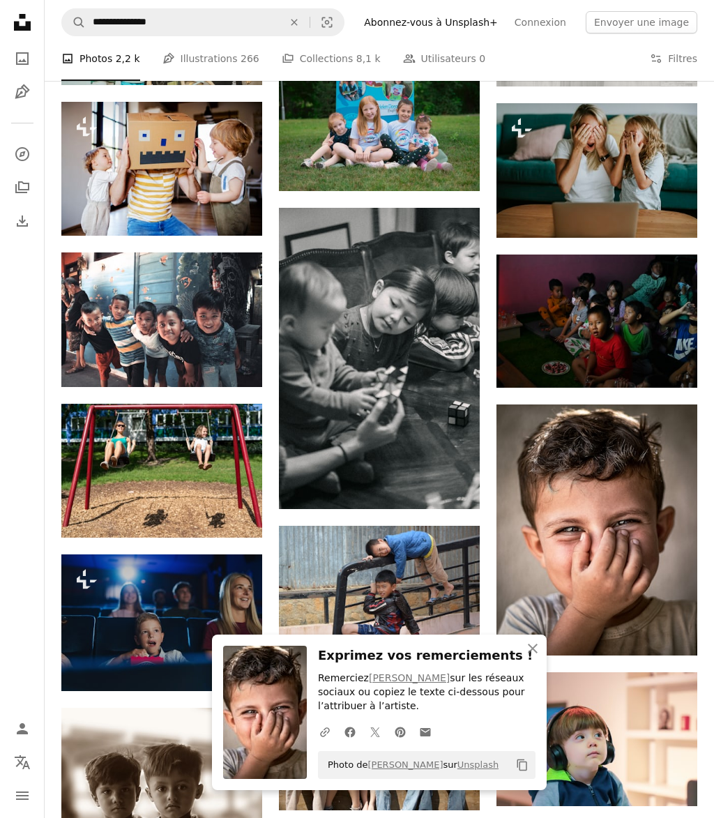
click at [543, 663] on button "An X shape Fermer" at bounding box center [533, 649] width 28 height 28
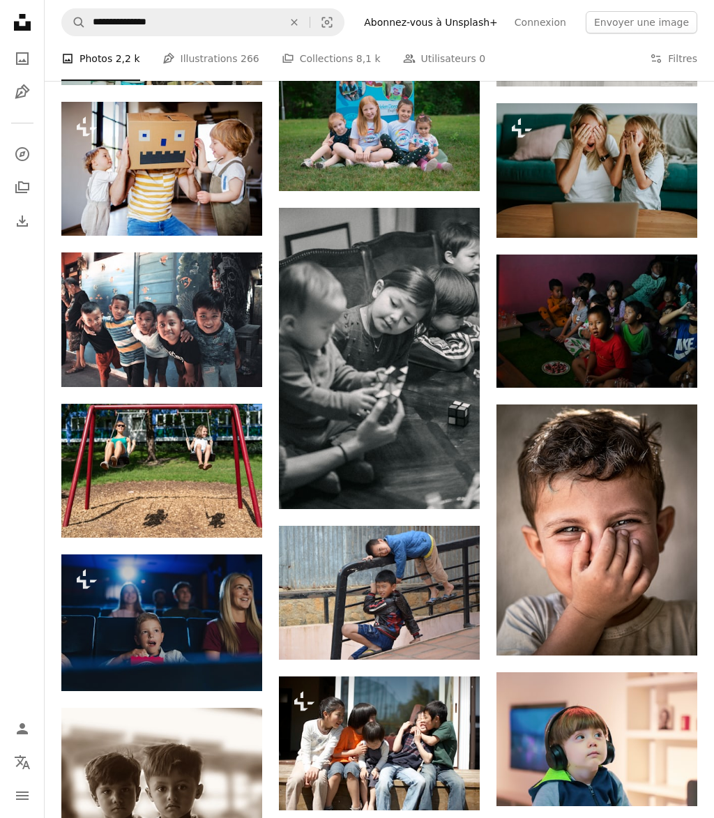
scroll to position [16356, 0]
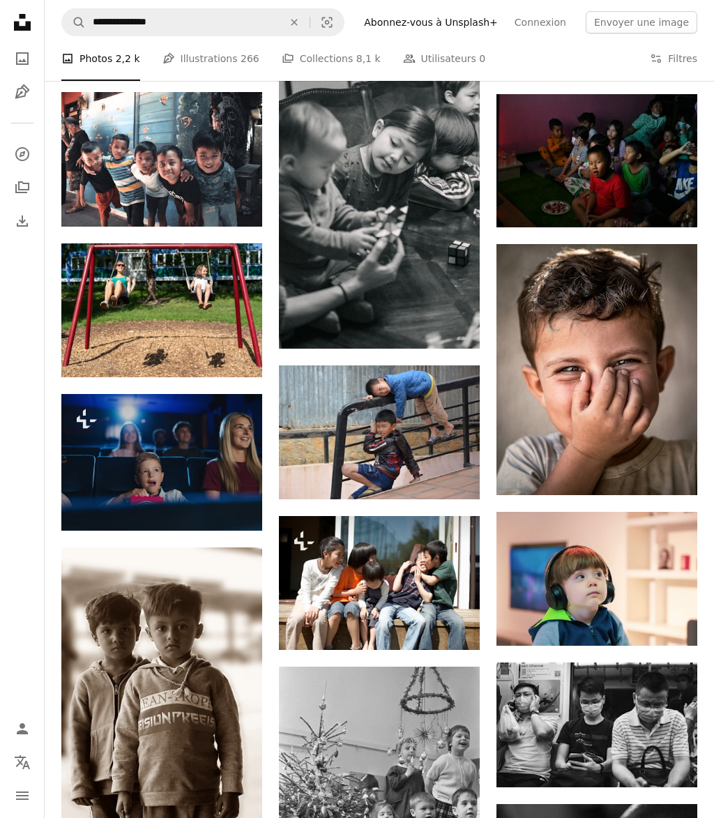
click at [245, 817] on link "Arrow pointing down" at bounding box center [234, 824] width 28 height 22
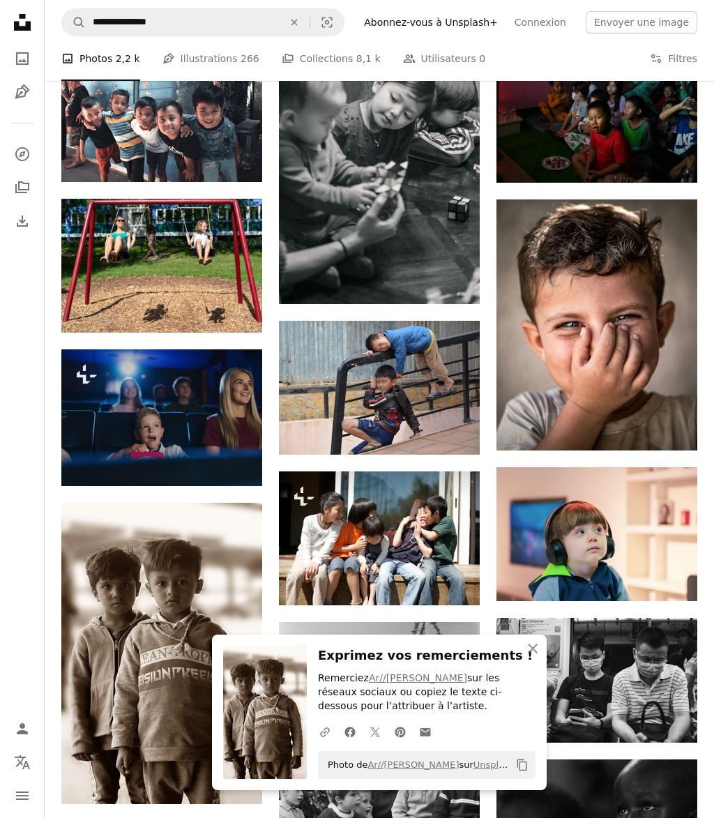
click at [538, 657] on icon "An X shape" at bounding box center [533, 648] width 17 height 17
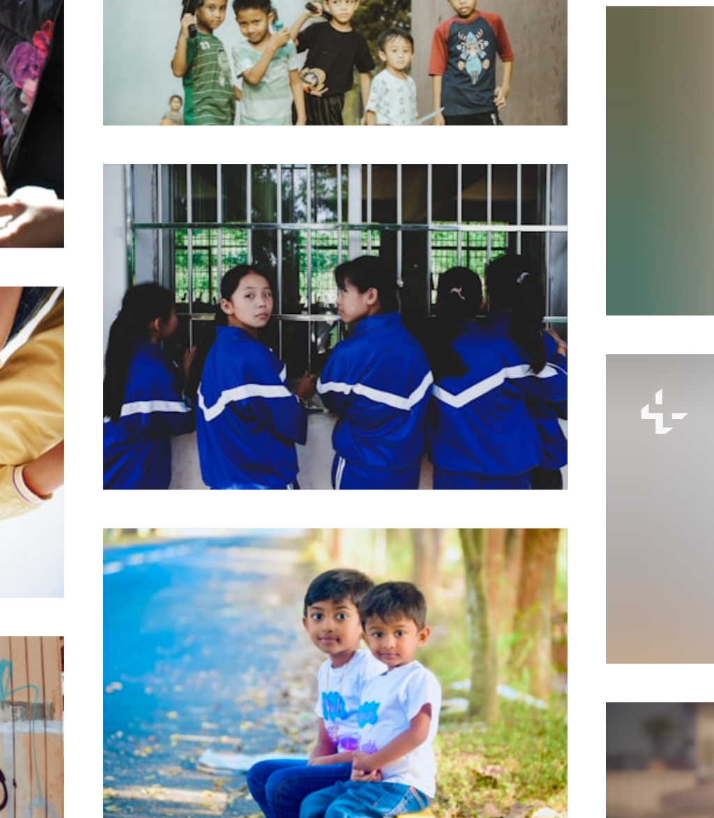
scroll to position [20201, 0]
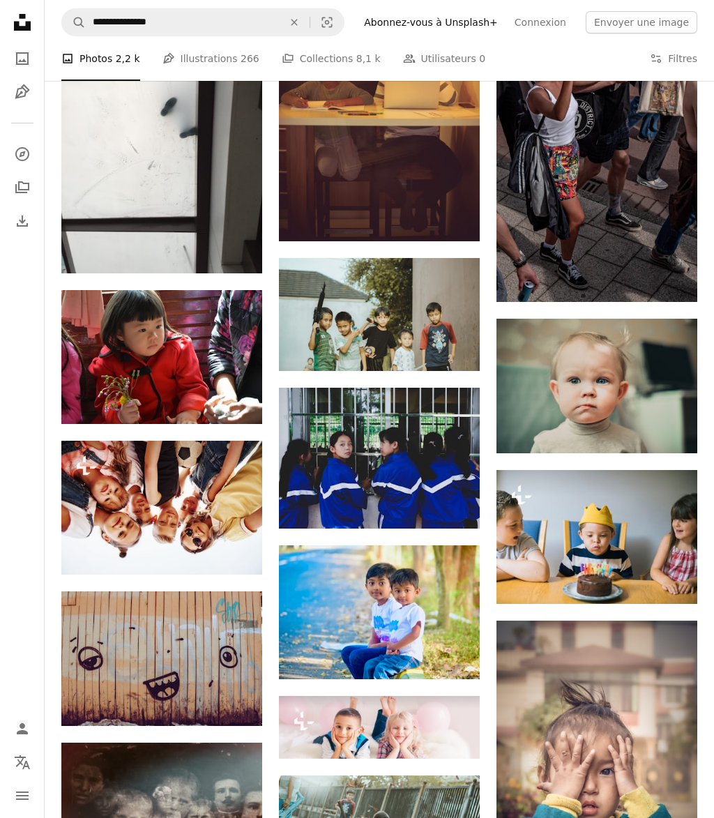
click at [458, 651] on link "Arrow pointing down" at bounding box center [452, 654] width 28 height 22
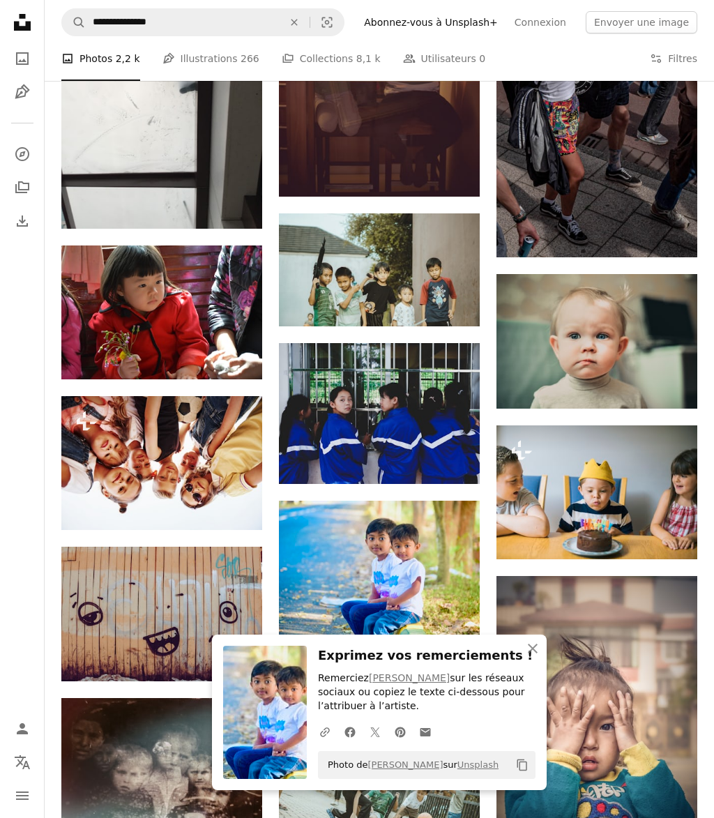
click at [531, 654] on icon "button" at bounding box center [533, 649] width 10 height 10
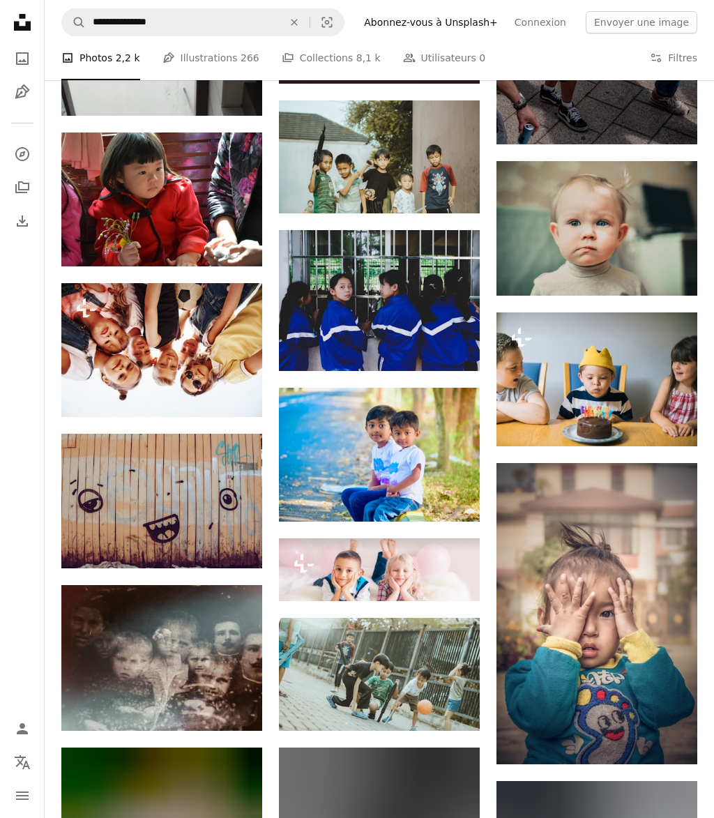
scroll to position [20359, 0]
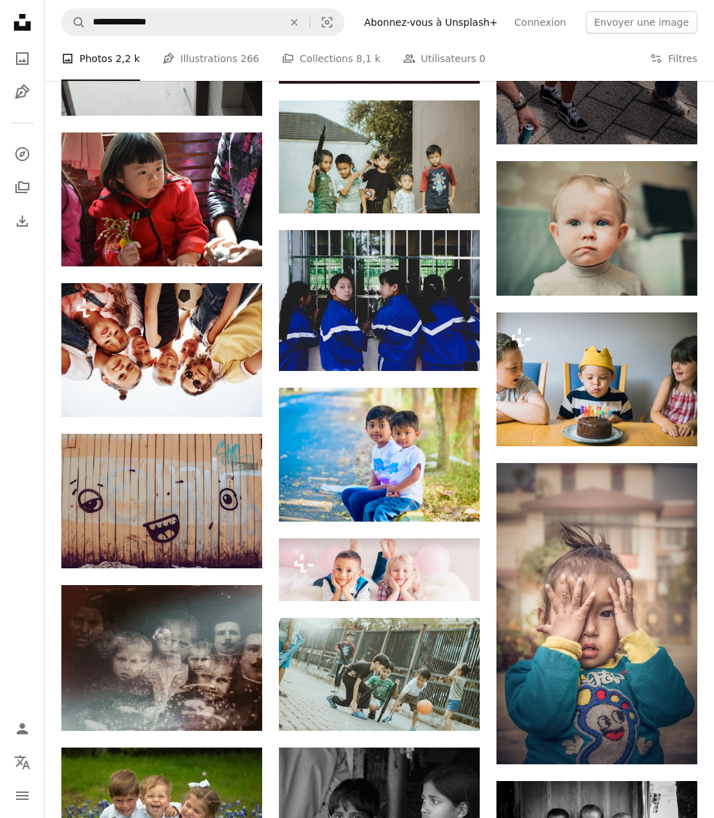
click at [666, 747] on icon "Arrow pointing down" at bounding box center [669, 738] width 11 height 17
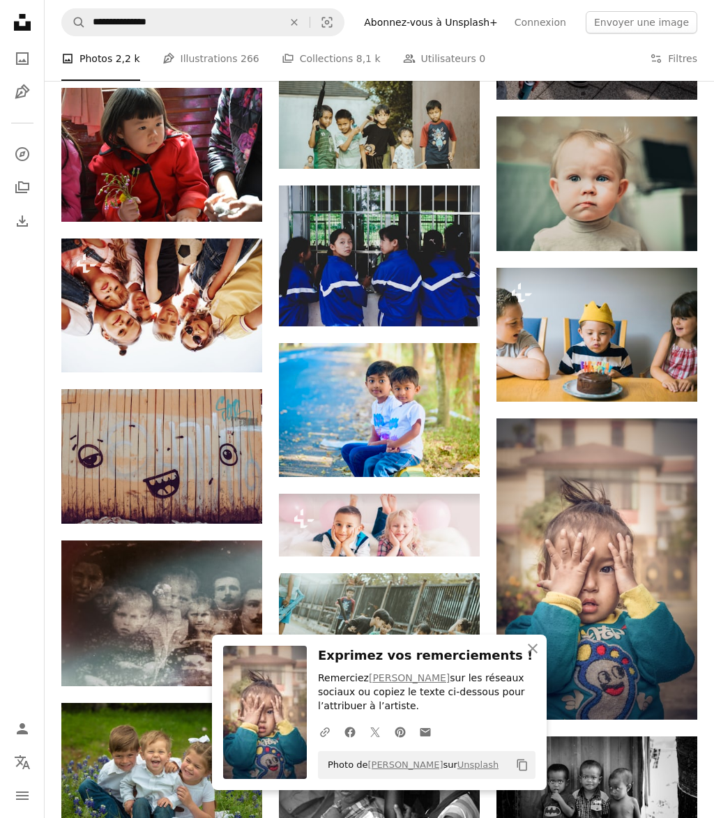
click at [541, 657] on icon "An X shape" at bounding box center [533, 648] width 17 height 17
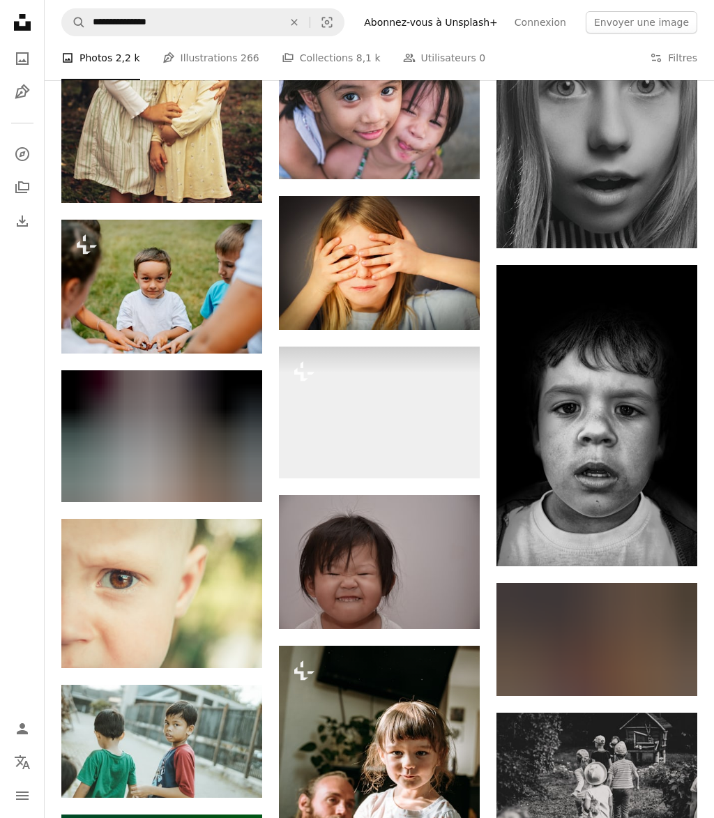
scroll to position [22882, 0]
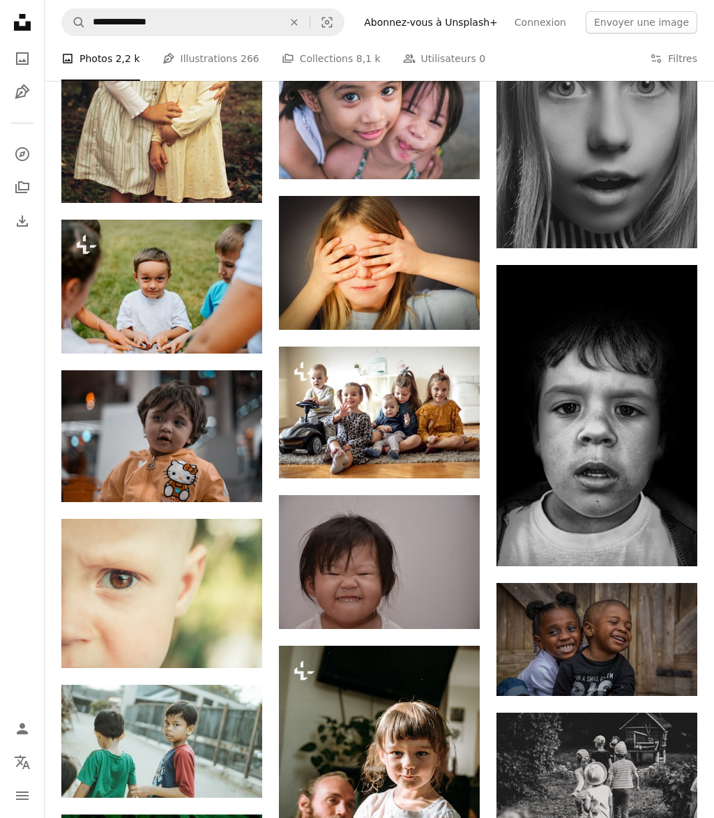
click at [413, 593] on link "Dai" at bounding box center [377, 600] width 112 height 14
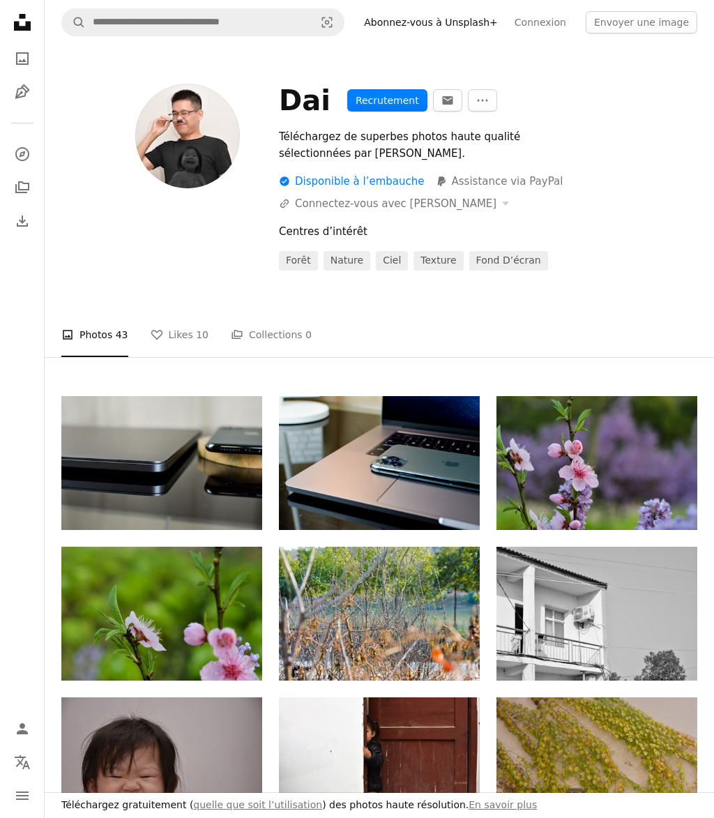
click at [448, 599] on img at bounding box center [379, 614] width 201 height 134
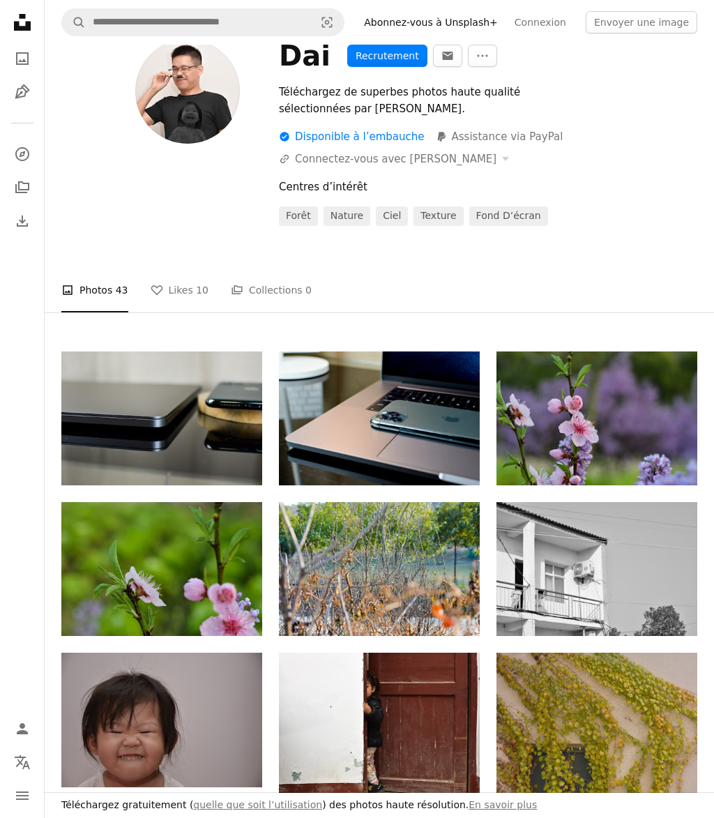
click at [234, 760] on icon "Télécharger" at bounding box center [234, 762] width 9 height 10
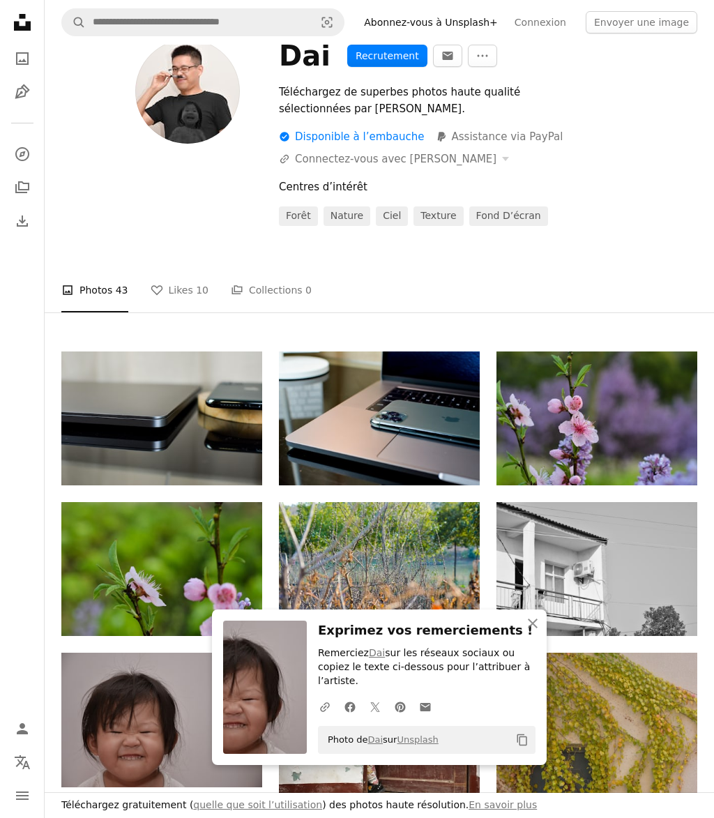
click at [538, 632] on icon "An X shape" at bounding box center [533, 623] width 17 height 17
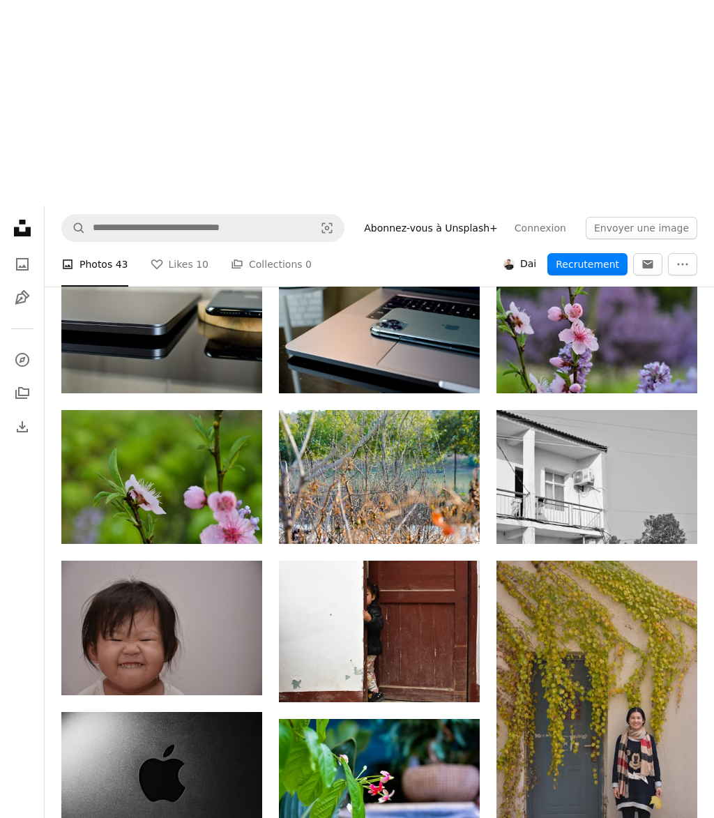
scroll to position [0, 0]
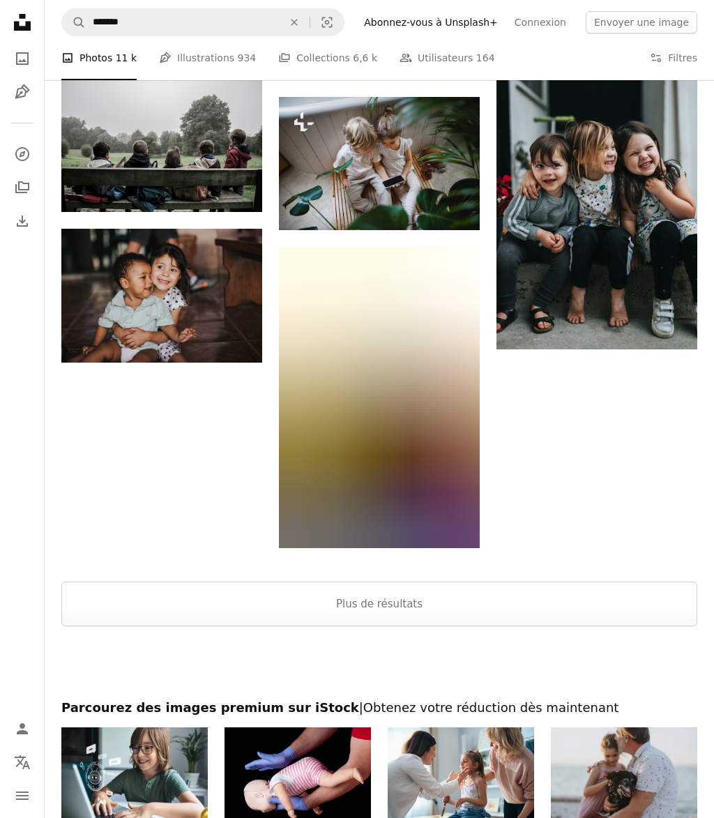
scroll to position [1380, 0]
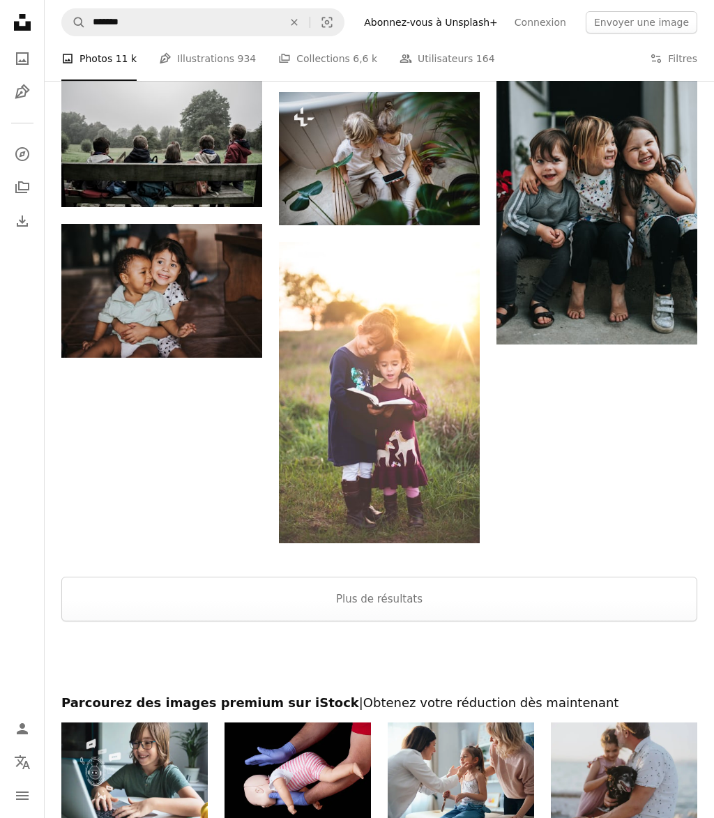
click at [364, 597] on button "Plus de résultats" at bounding box center [379, 599] width 636 height 45
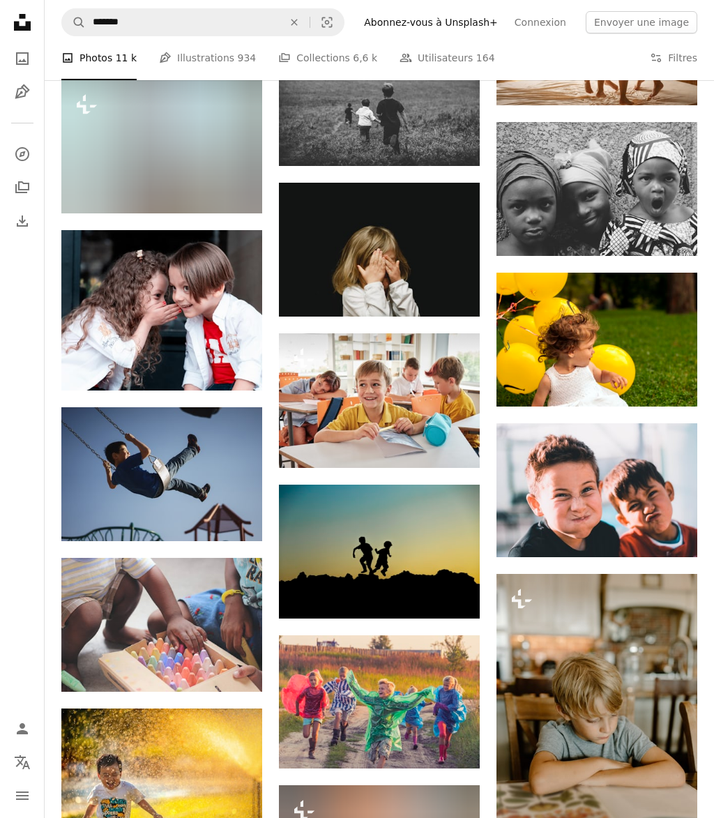
scroll to position [4804, 0]
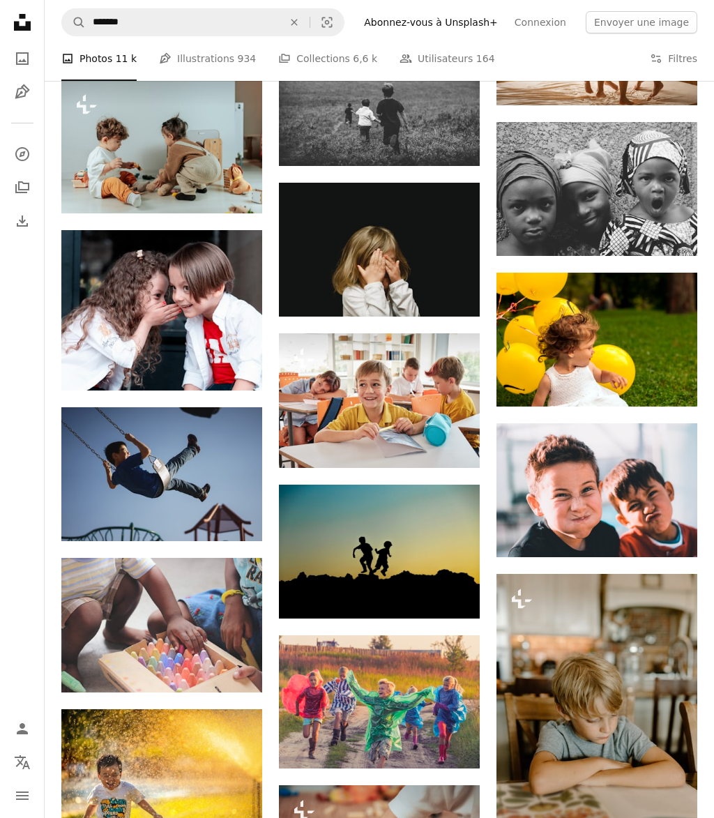
click at [670, 536] on icon "Télécharger" at bounding box center [669, 532] width 9 height 10
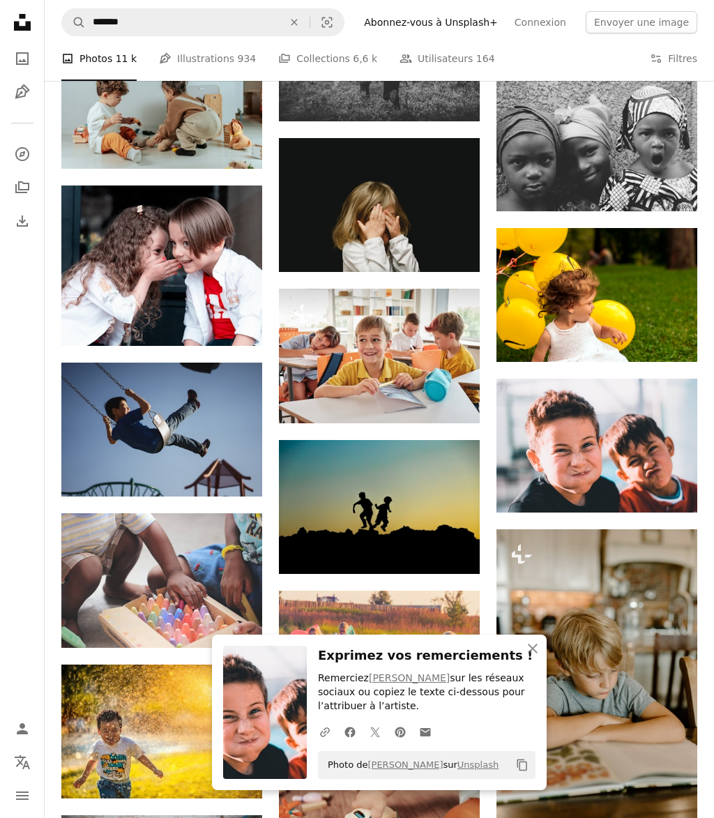
click at [541, 657] on icon "An X shape" at bounding box center [533, 648] width 17 height 17
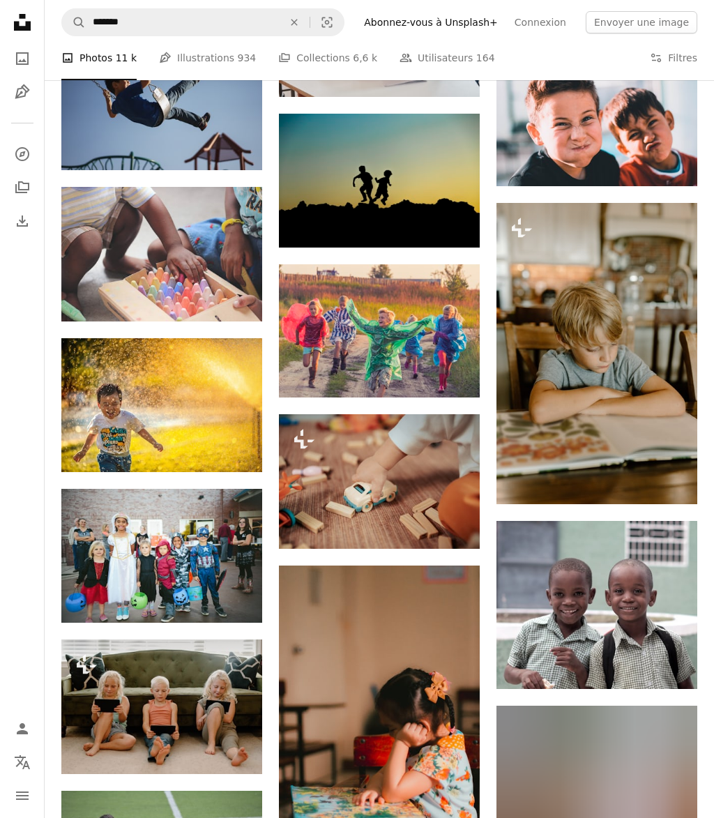
scroll to position [5246, 0]
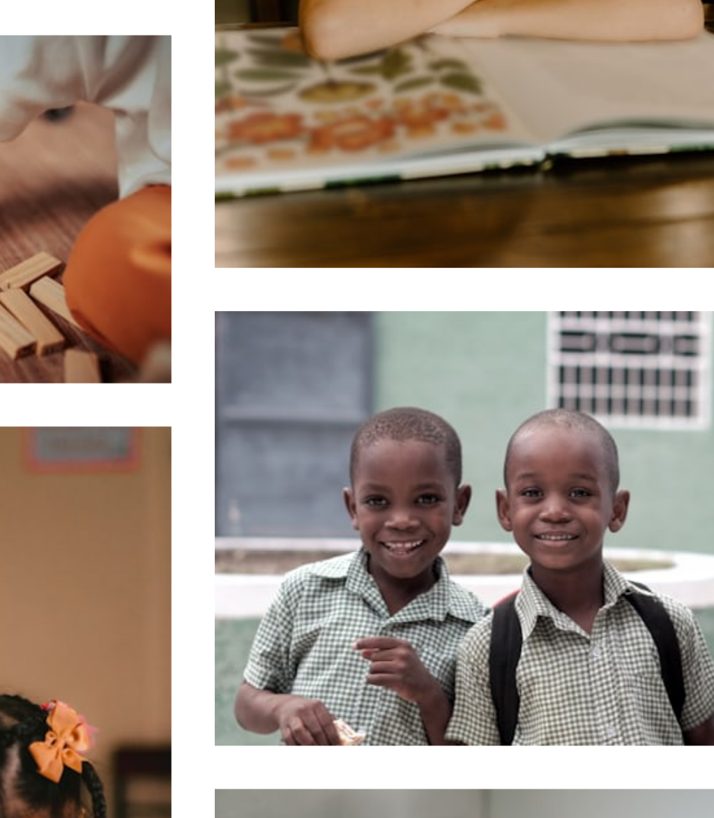
click at [665, 587] on icon "Télécharger" at bounding box center [669, 592] width 9 height 10
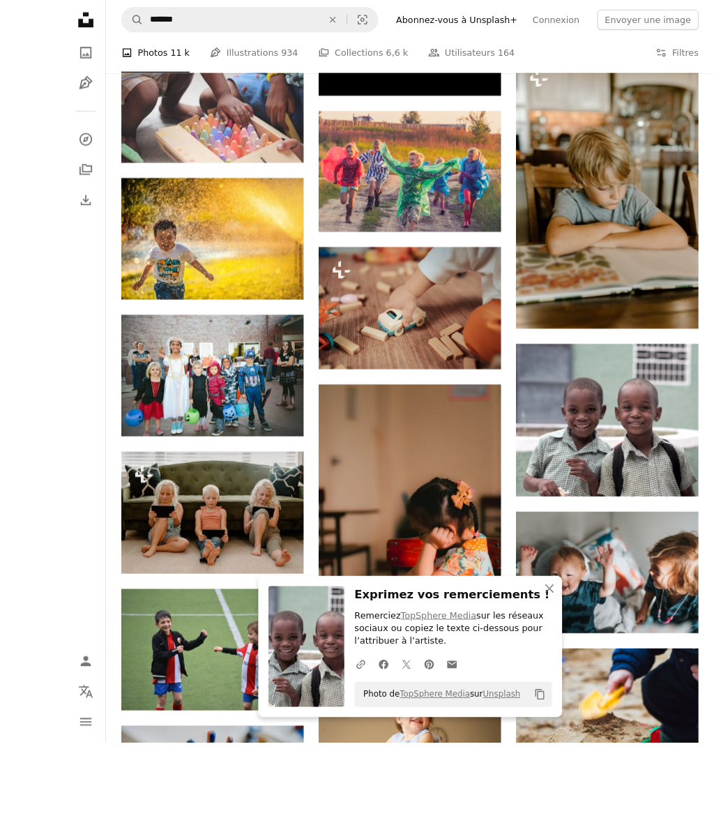
scroll to position [5410, 0]
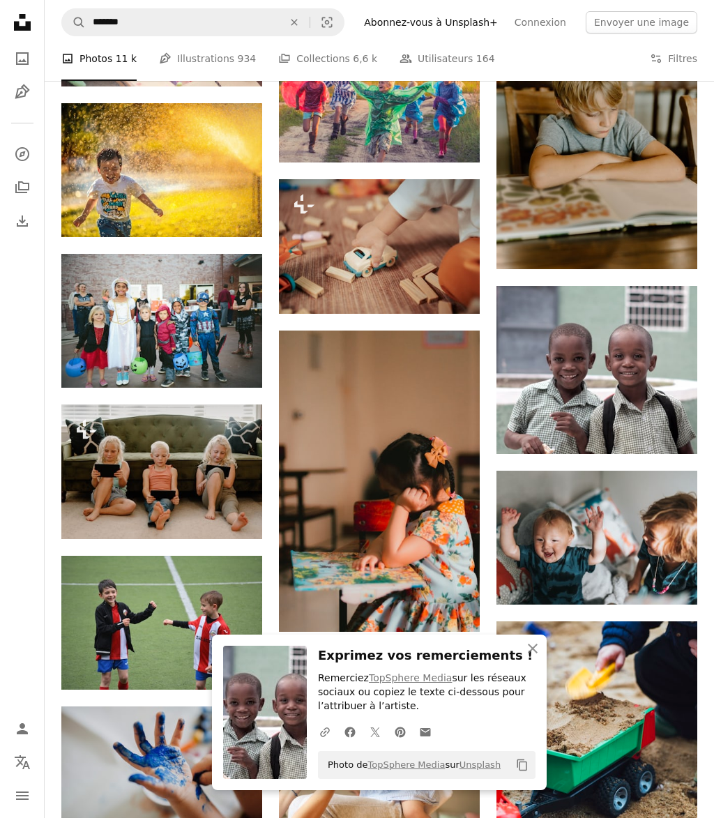
click at [538, 657] on icon "An X shape" at bounding box center [533, 648] width 17 height 17
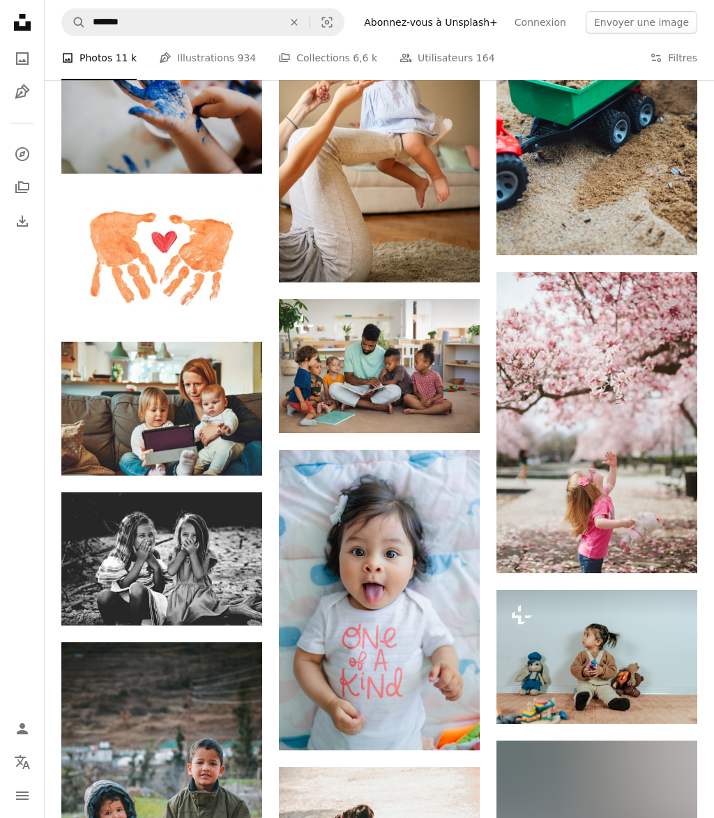
scroll to position [6077, 0]
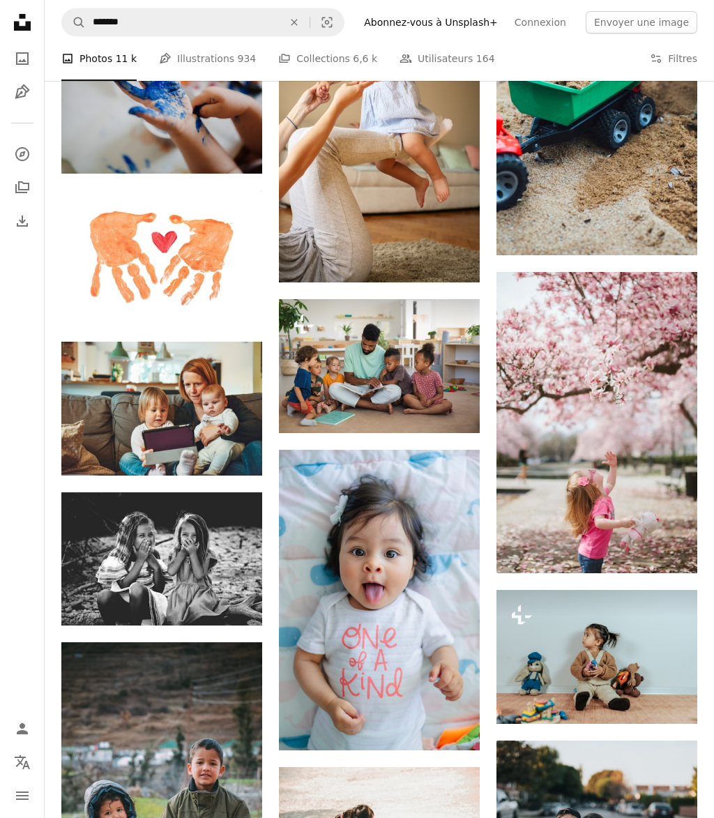
click at [452, 722] on icon "Télécharger" at bounding box center [452, 725] width 9 height 10
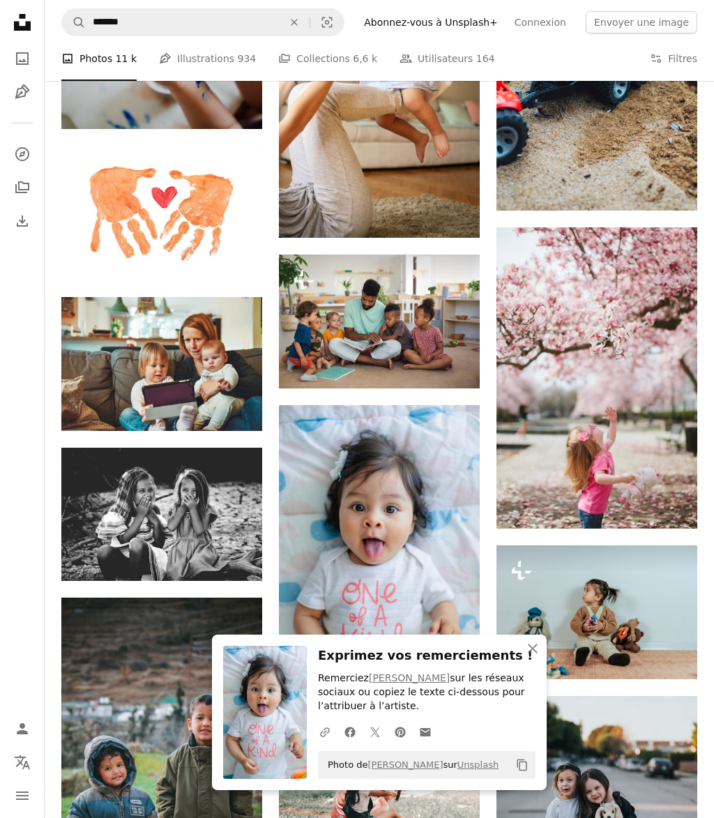
click at [534, 654] on icon "button" at bounding box center [533, 649] width 10 height 10
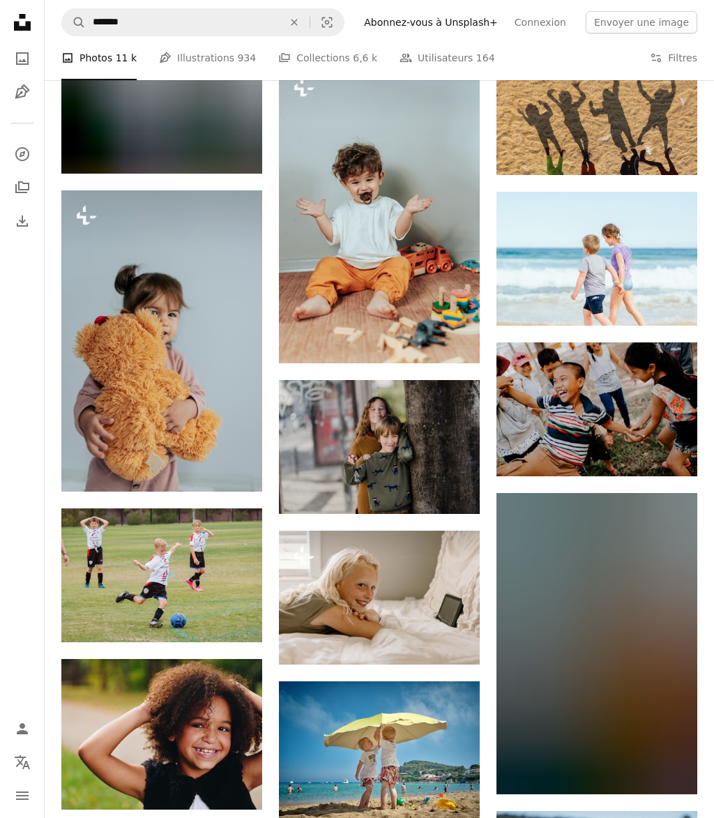
scroll to position [9451, 0]
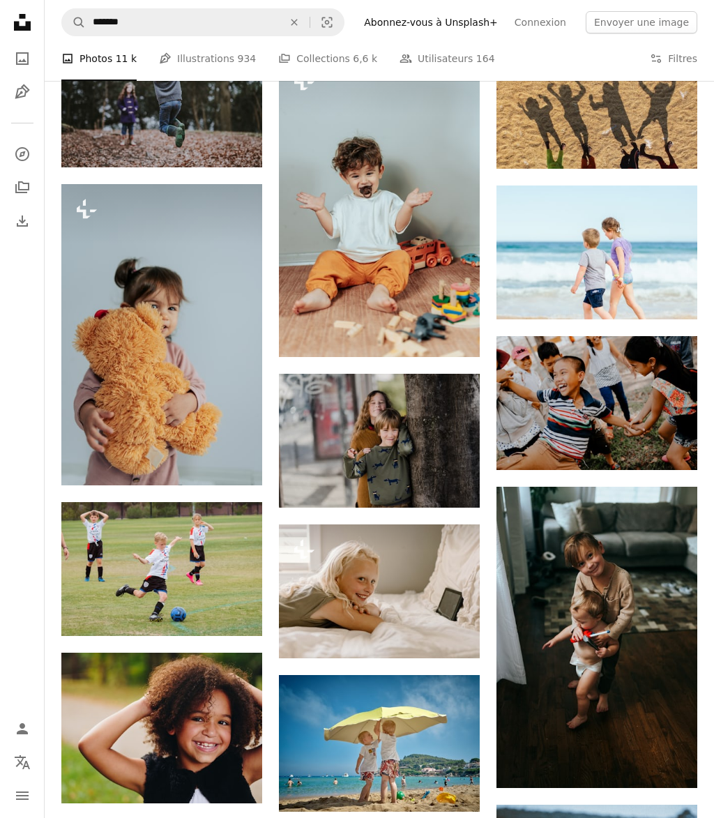
click at [239, 775] on icon "Arrow pointing down" at bounding box center [234, 777] width 11 height 17
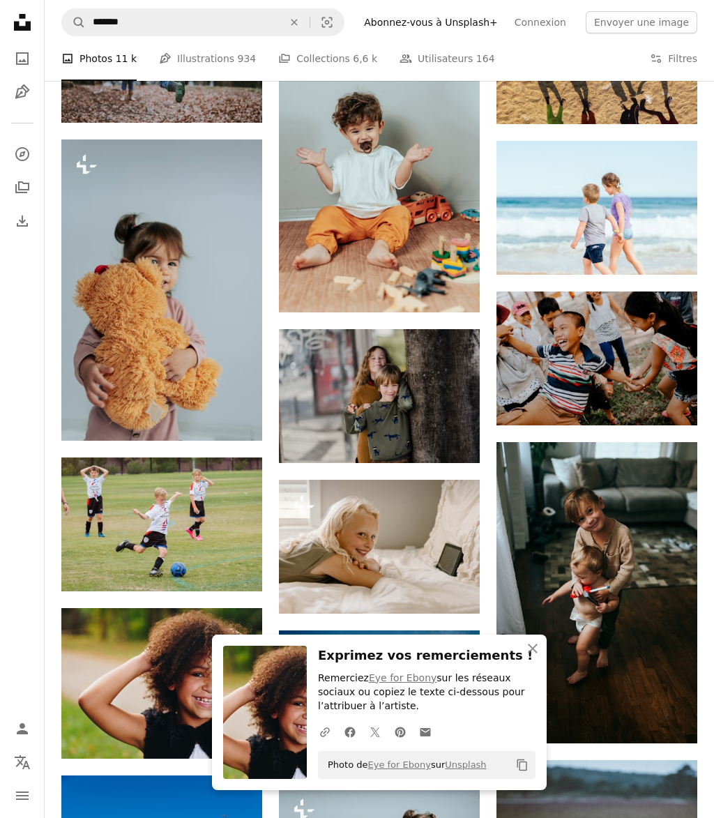
click at [541, 663] on button "An X shape Fermer" at bounding box center [533, 649] width 28 height 28
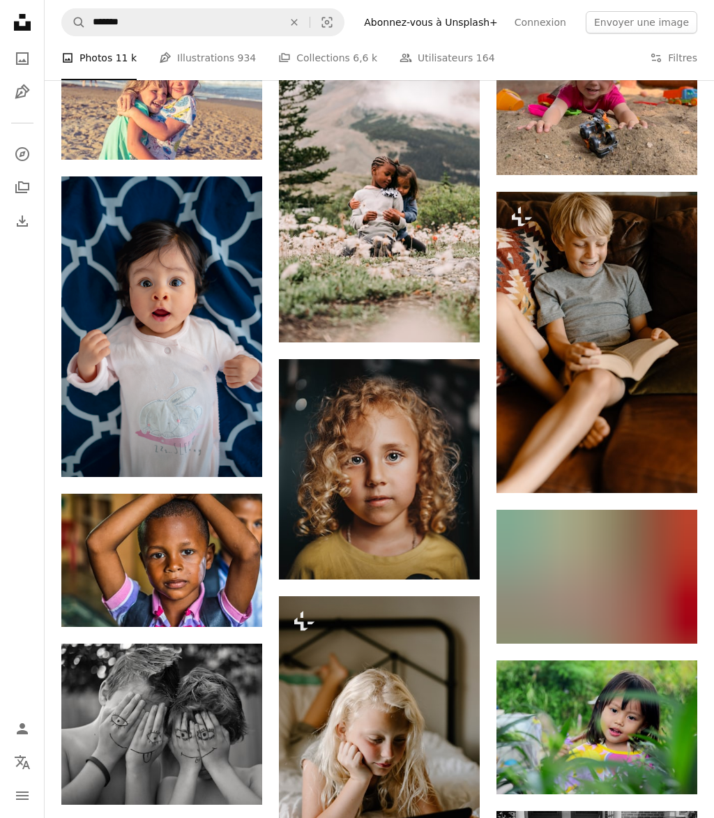
scroll to position [15142, 0]
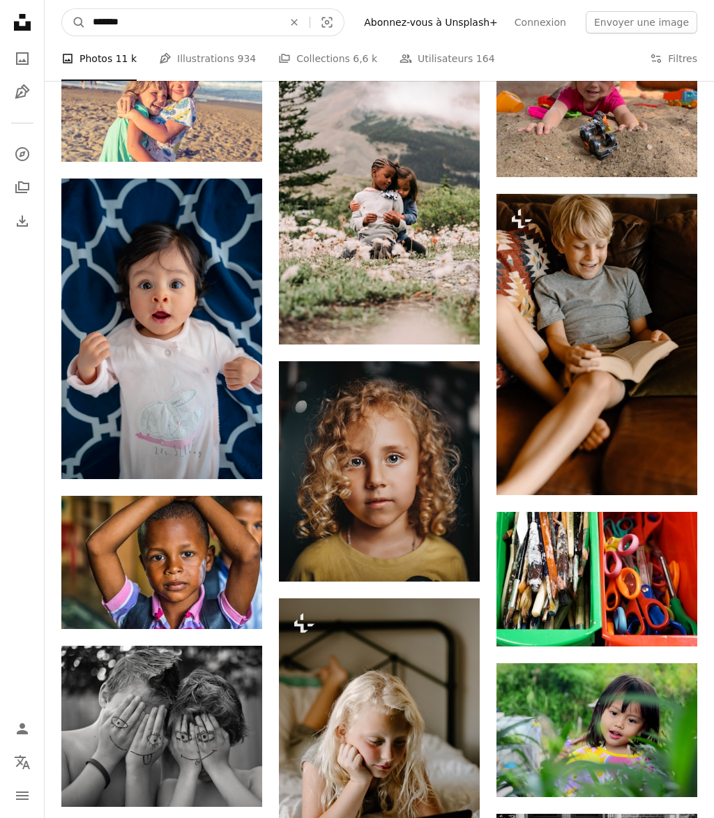
click at [165, 24] on input "*******" at bounding box center [182, 22] width 193 height 27
type input "**********"
click at [74, 22] on button "A magnifying glass" at bounding box center [74, 22] width 24 height 27
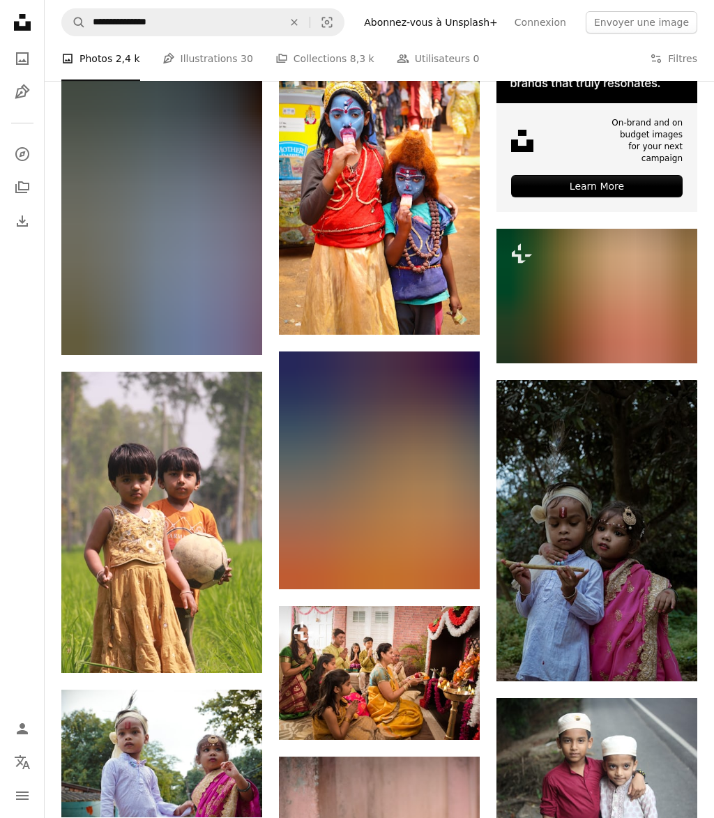
scroll to position [508, 0]
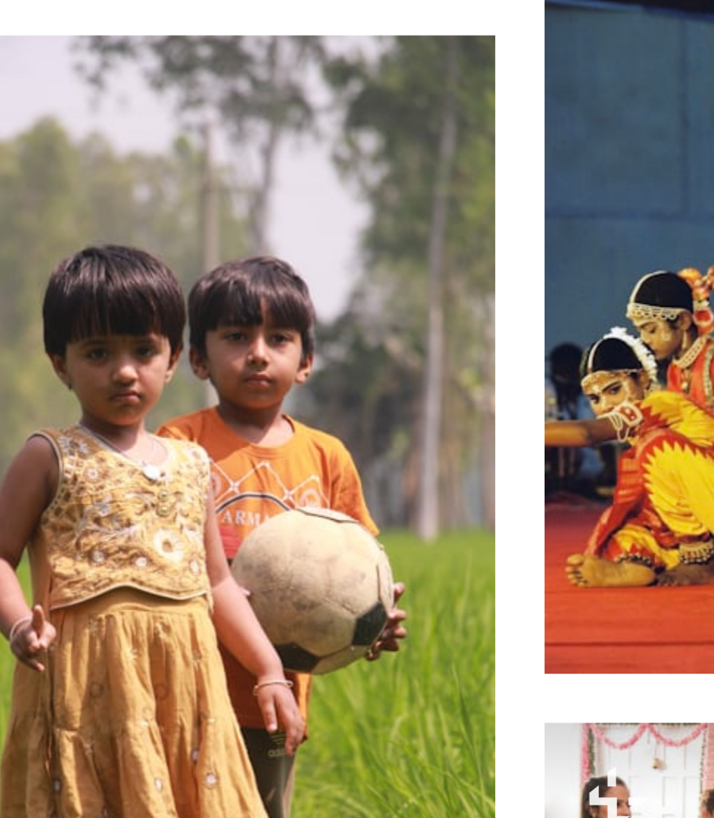
click at [229, 576] on icon "Arrow pointing down" at bounding box center [234, 584] width 11 height 17
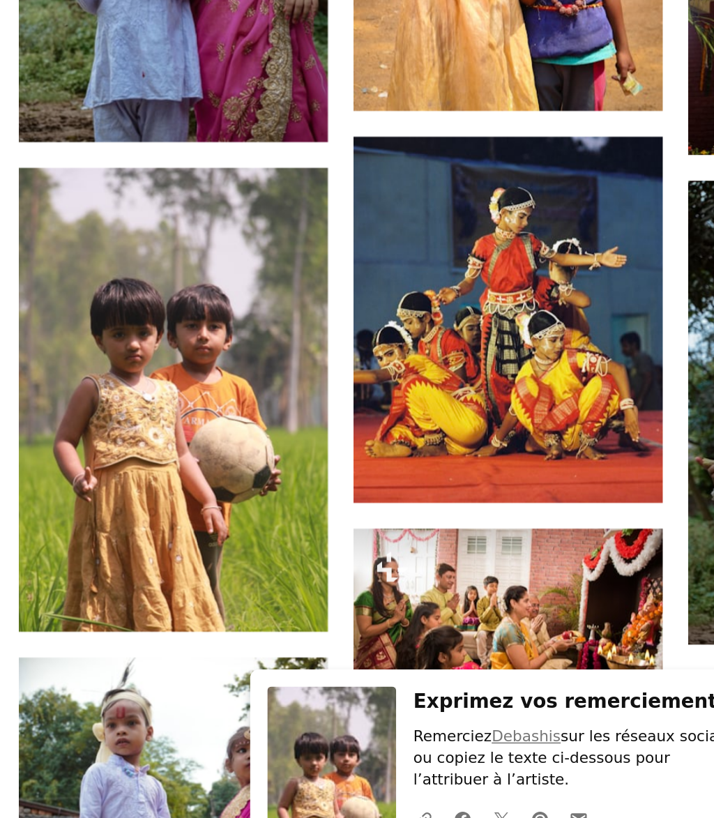
scroll to position [599, 0]
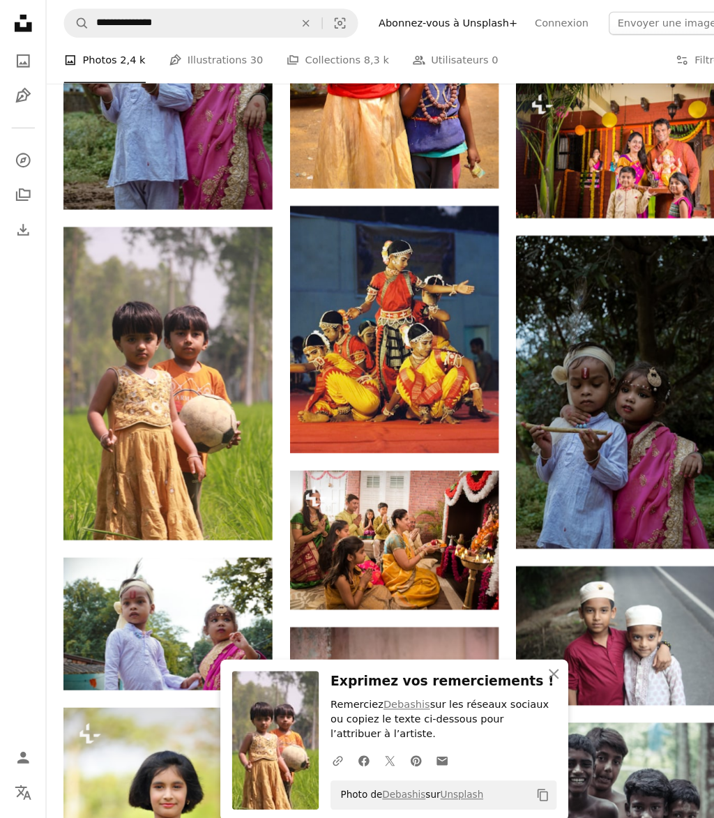
click at [522, 663] on button "An X shape Fermer" at bounding box center [533, 649] width 28 height 28
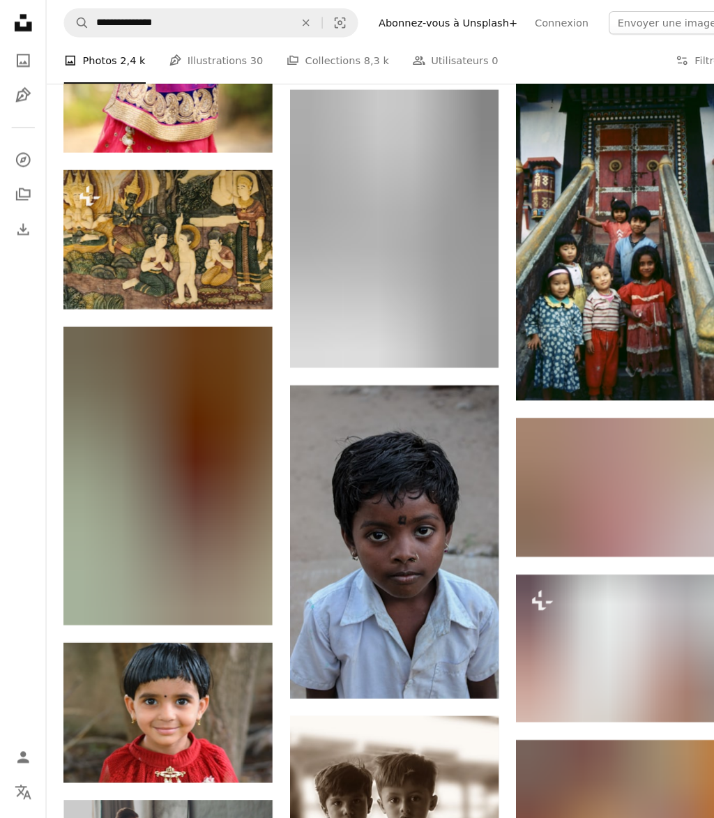
scroll to position [1449, 0]
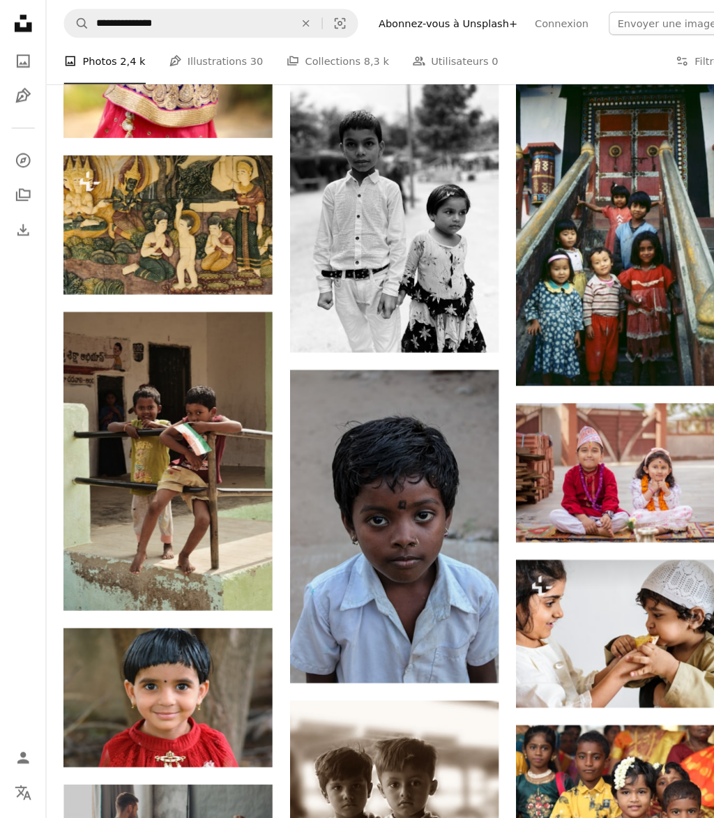
click at [207, 661] on img at bounding box center [161, 671] width 201 height 134
click at [210, 694] on img at bounding box center [161, 671] width 201 height 134
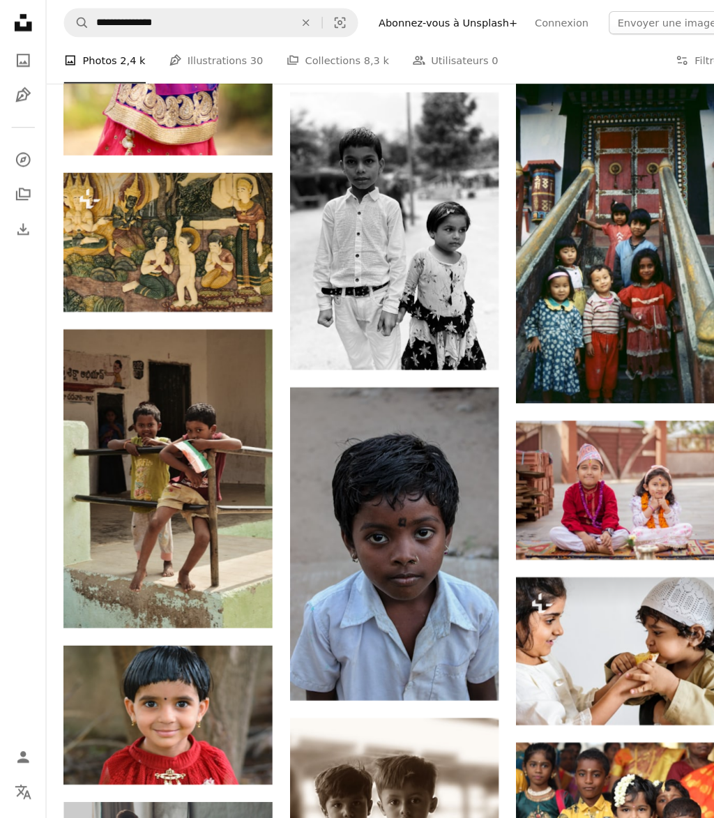
scroll to position [1491, 0]
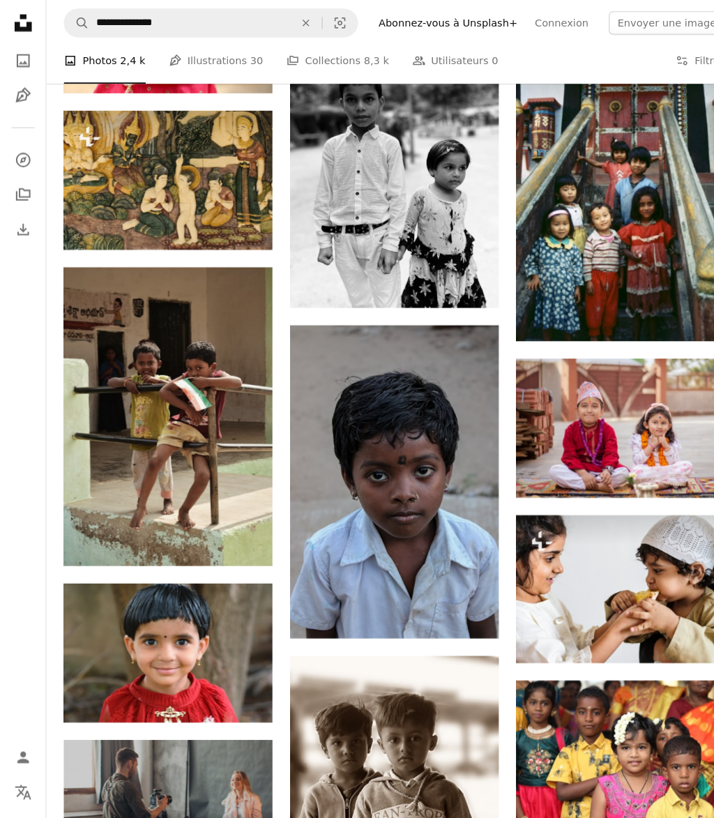
click at [232, 659] on link "Arrow pointing down" at bounding box center [234, 670] width 28 height 22
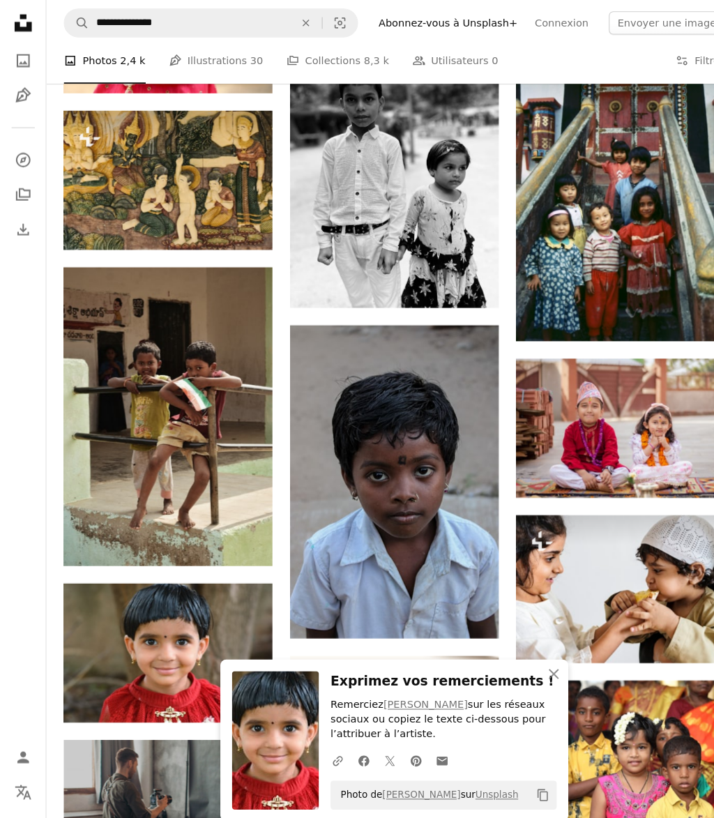
click at [539, 657] on icon "An X shape" at bounding box center [533, 648] width 17 height 17
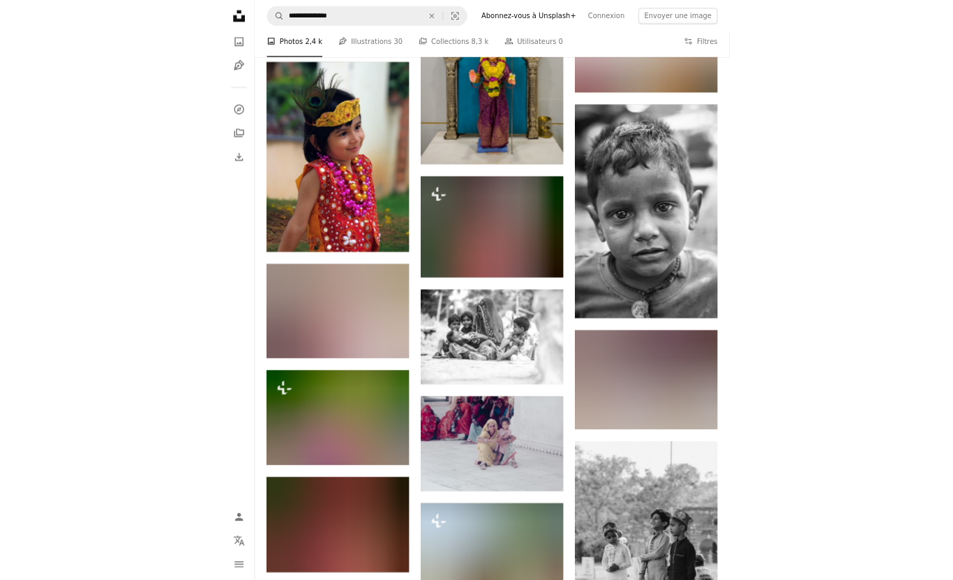
scroll to position [18734, 0]
